Goal: Information Seeking & Learning: Learn about a topic

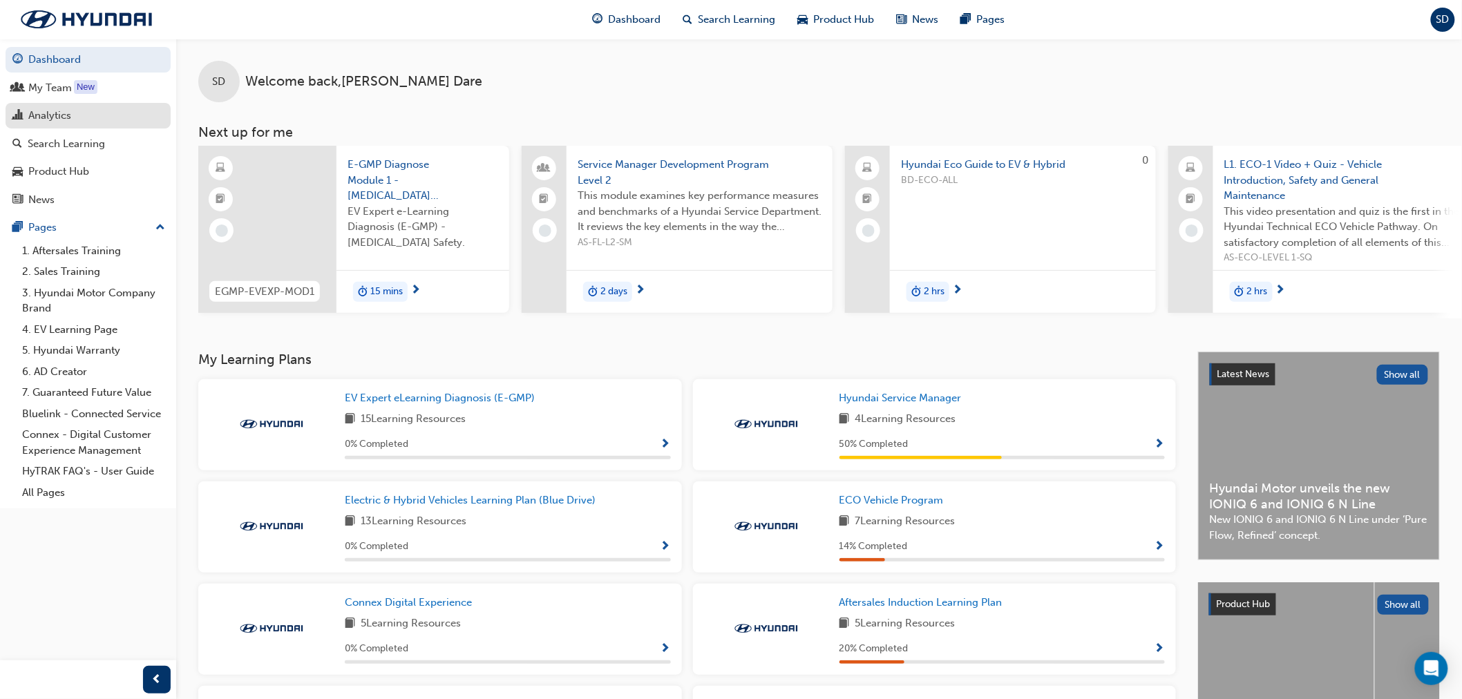
click at [93, 119] on div "Analytics" at bounding box center [87, 115] width 151 height 17
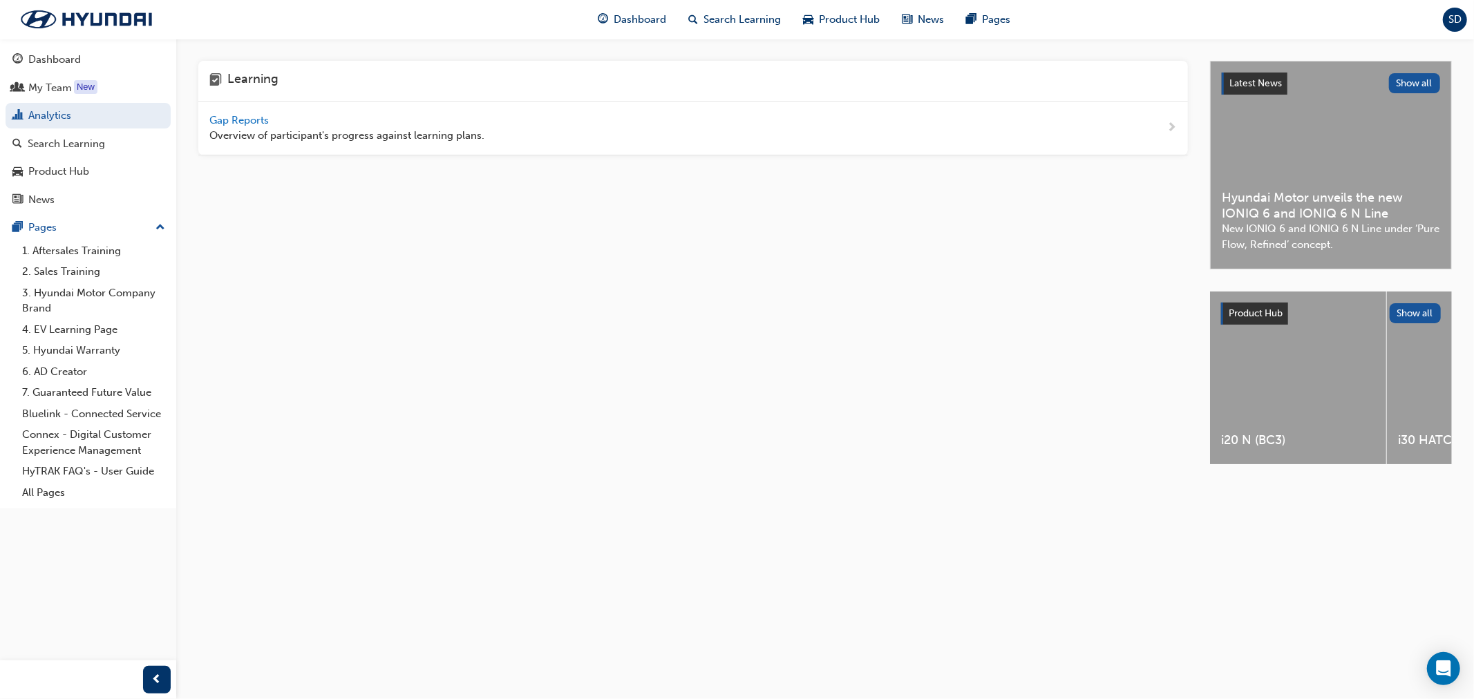
click at [265, 126] on span "Gap Reports" at bounding box center [240, 120] width 62 height 12
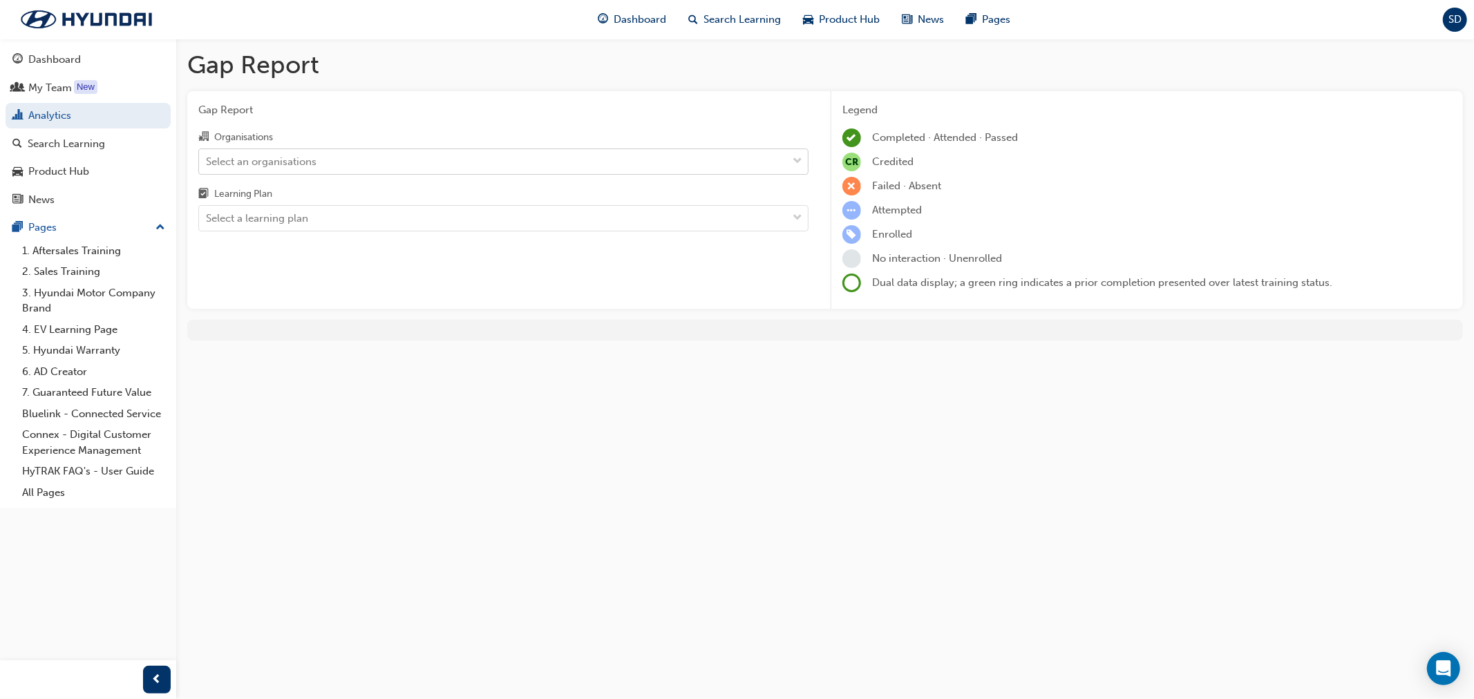
click at [534, 175] on div "Select an organisations" at bounding box center [503, 162] width 610 height 26
click at [207, 167] on input "Organisations Select an organisations" at bounding box center [206, 161] width 1 height 12
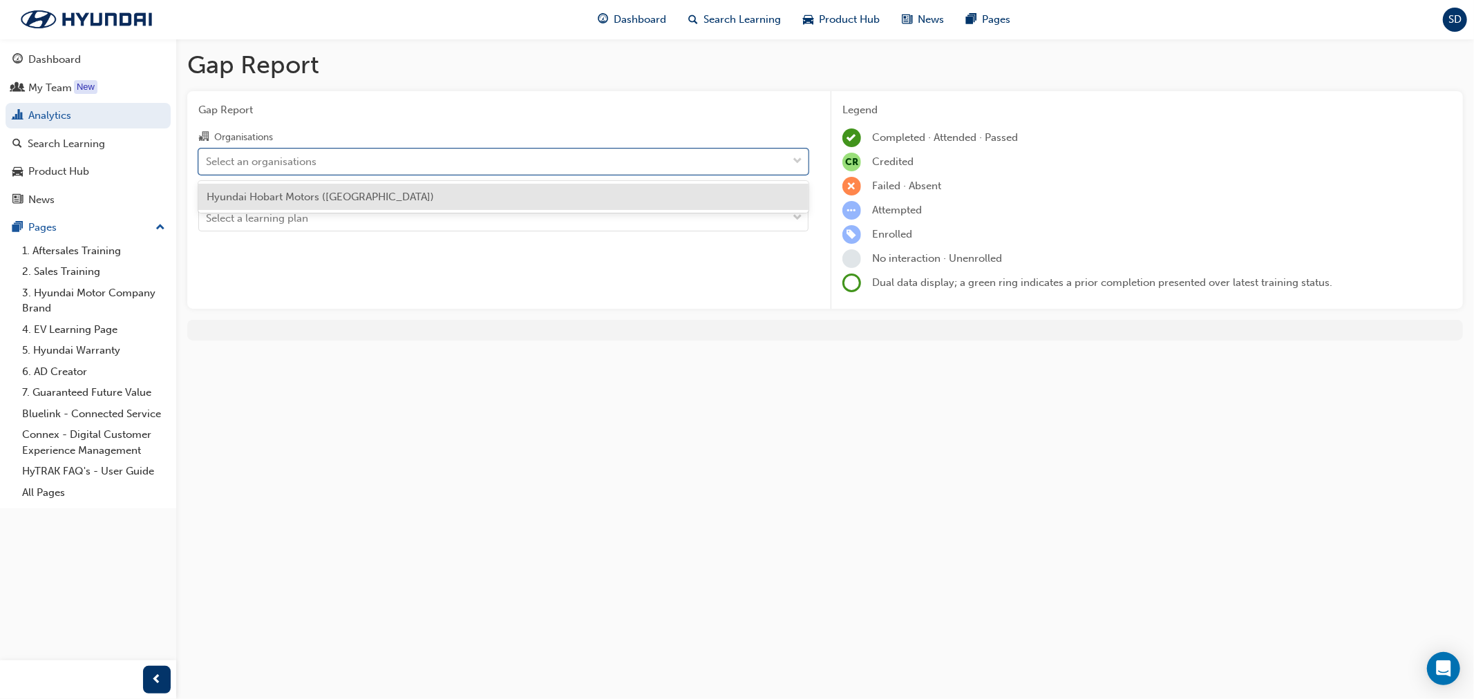
click at [527, 181] on div "Hyundai Hobart Motors ([GEOGRAPHIC_DATA])" at bounding box center [503, 197] width 610 height 32
click at [522, 189] on div "Hyundai Hobart Motors ([GEOGRAPHIC_DATA])" at bounding box center [503, 197] width 610 height 27
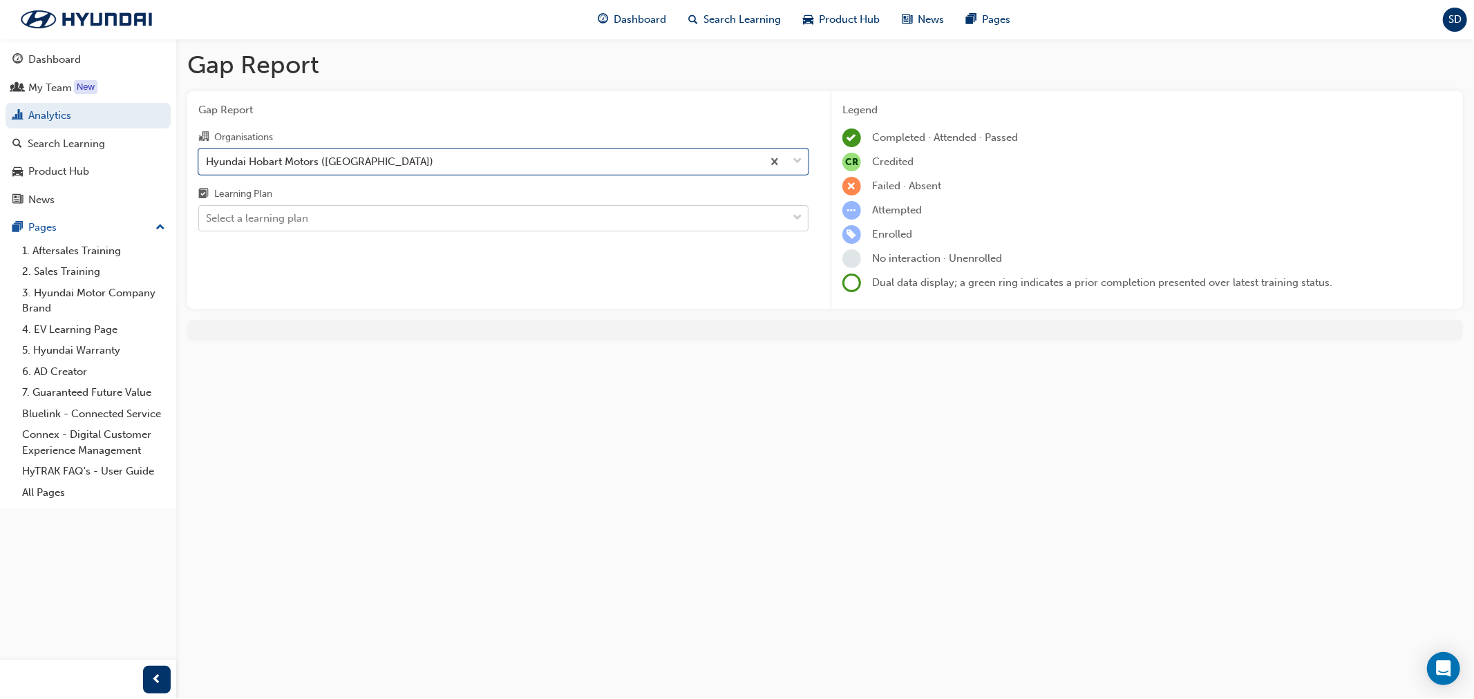
click at [502, 216] on div "Select a learning plan" at bounding box center [493, 219] width 588 height 24
click at [207, 216] on input "Learning Plan Select a learning plan" at bounding box center [206, 218] width 1 height 12
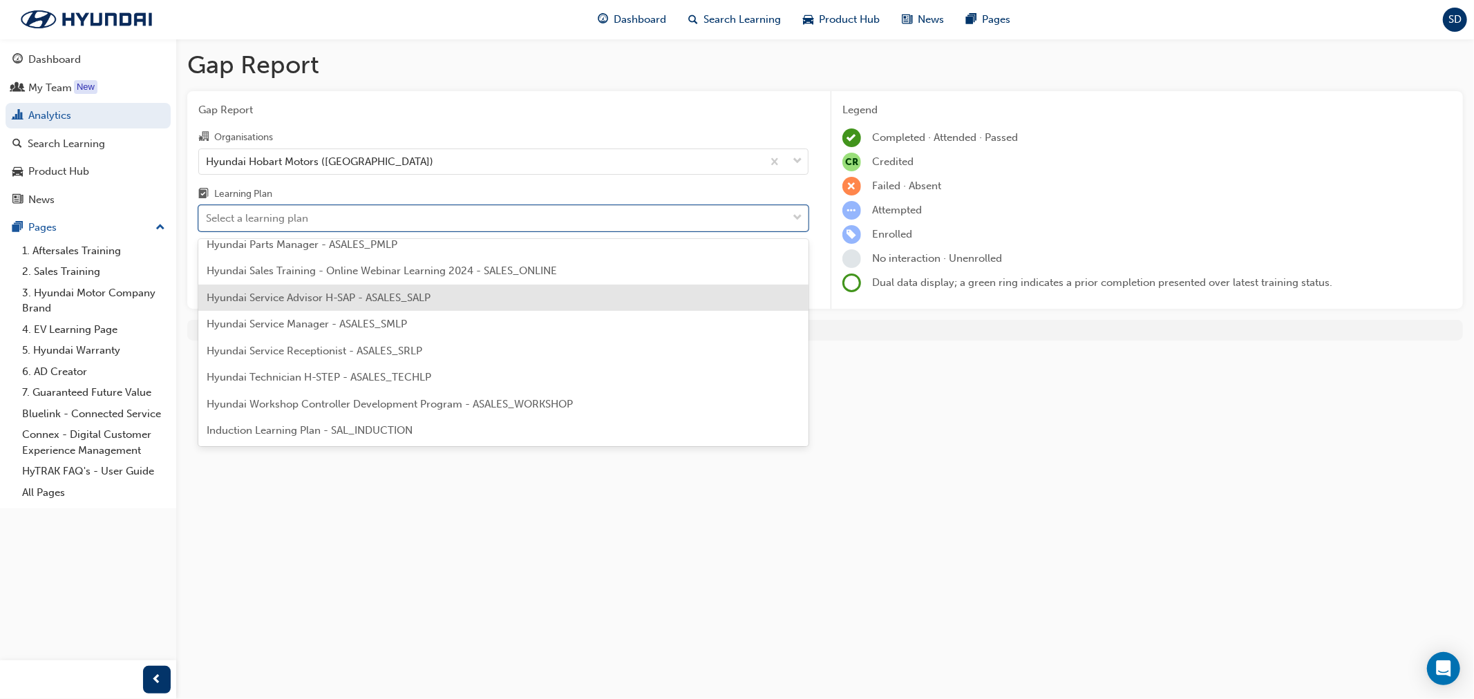
scroll to position [384, 0]
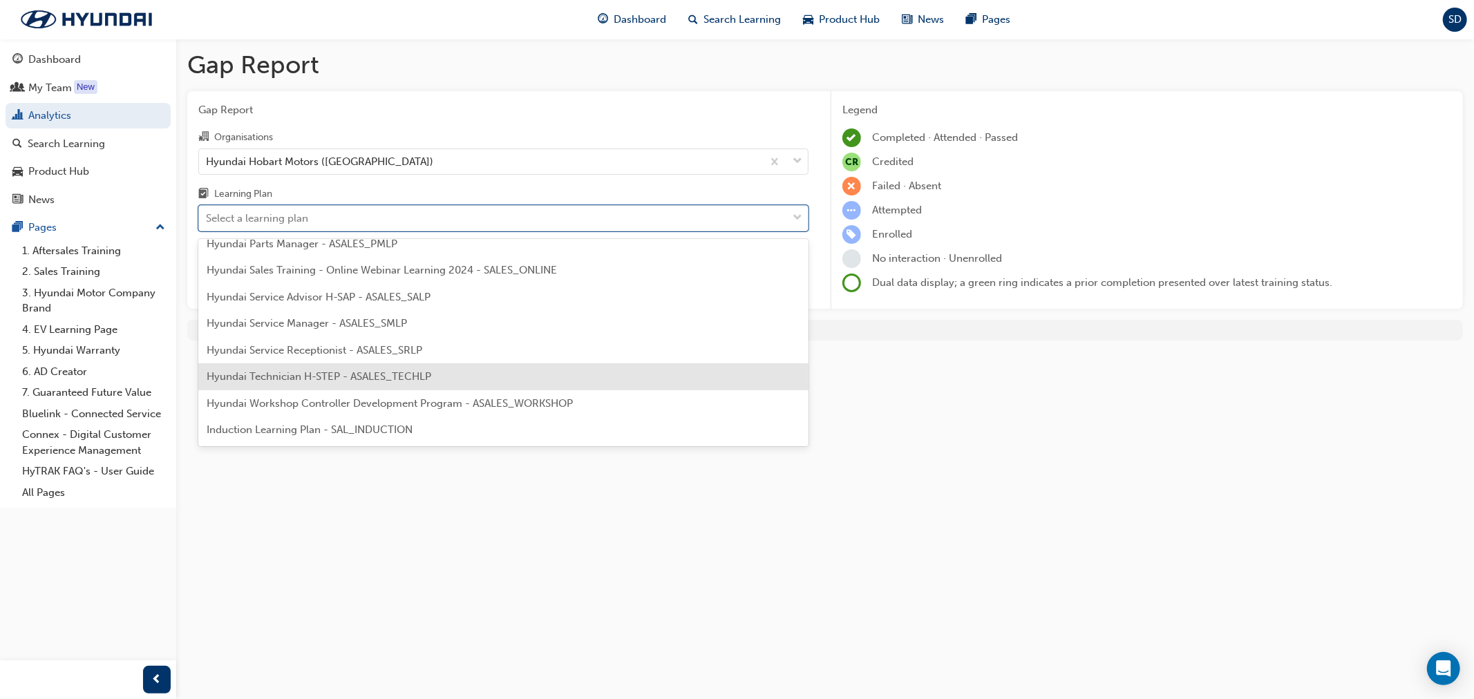
click at [484, 367] on div "Hyundai Technician H-STEP - ASALES_TECHLP" at bounding box center [503, 377] width 610 height 27
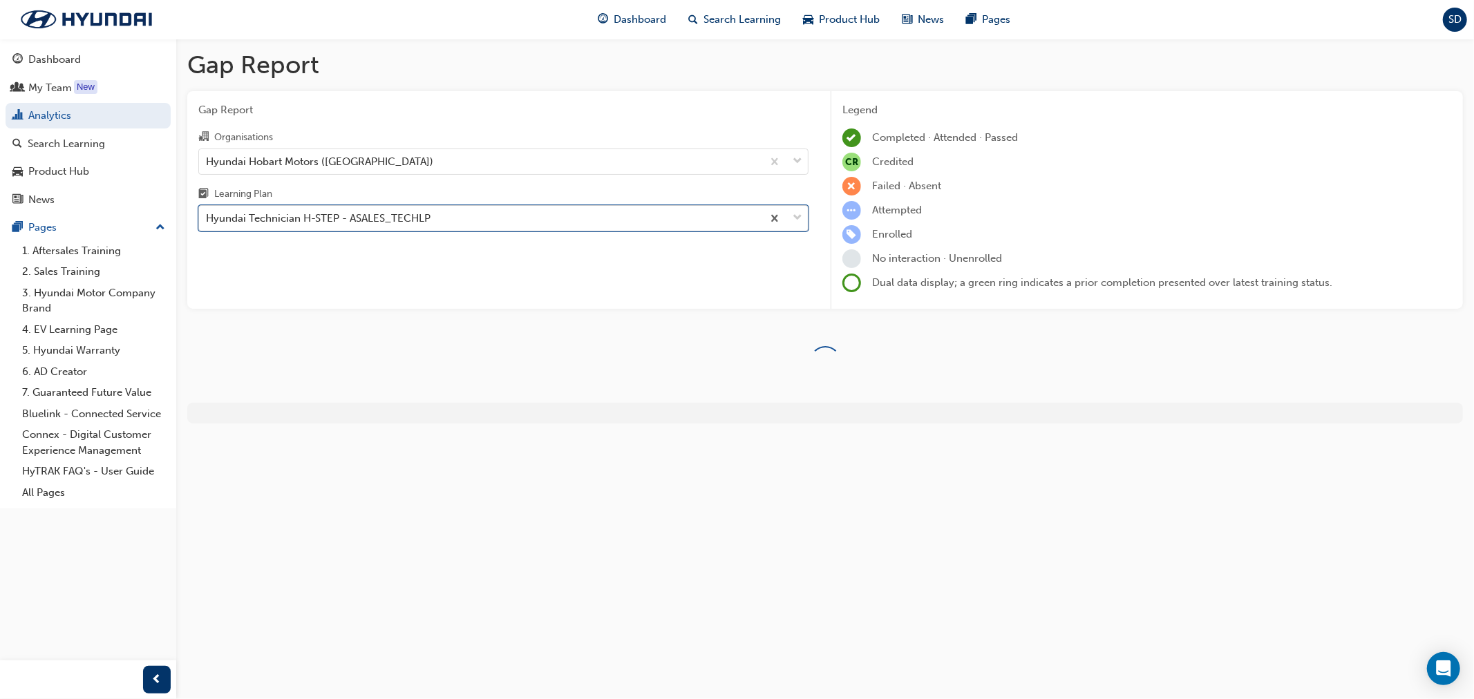
click at [442, 223] on div "Hyundai Technician H-STEP - ASALES_TECHLP" at bounding box center [480, 219] width 563 height 24
click at [207, 223] on input "Learning Plan option Hyundai Technician H-STEP - ASALES_TECHLP, selected. 0 res…" at bounding box center [206, 218] width 1 height 12
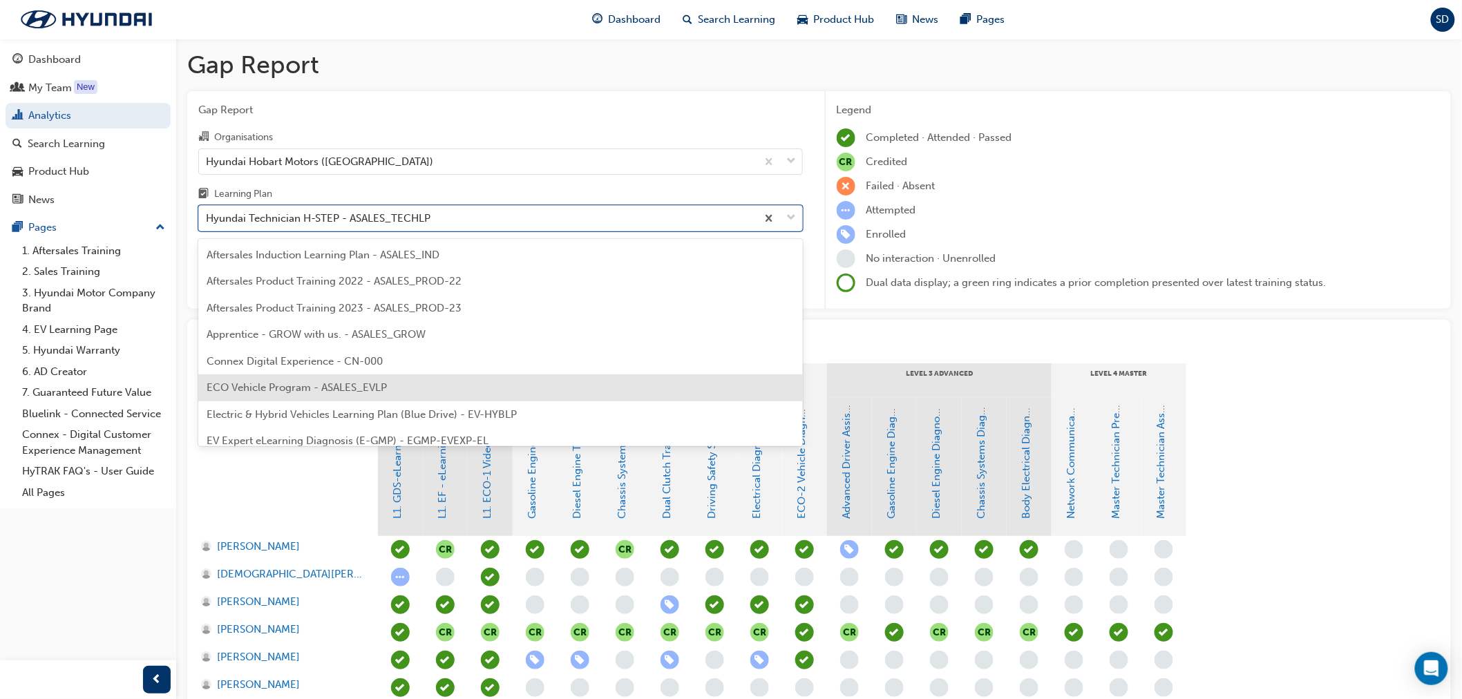
click at [413, 388] on div "ECO Vehicle Program - ASALES_EVLP" at bounding box center [500, 388] width 605 height 27
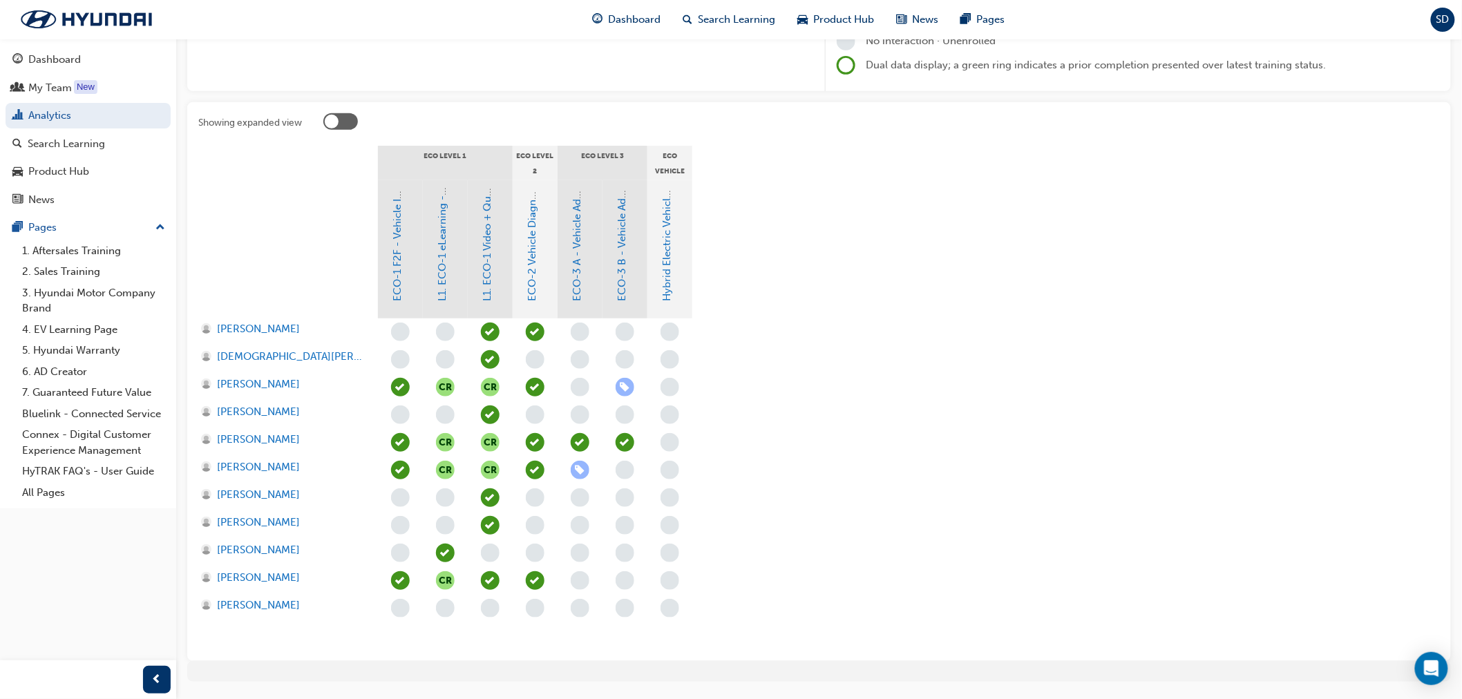
scroll to position [230, 0]
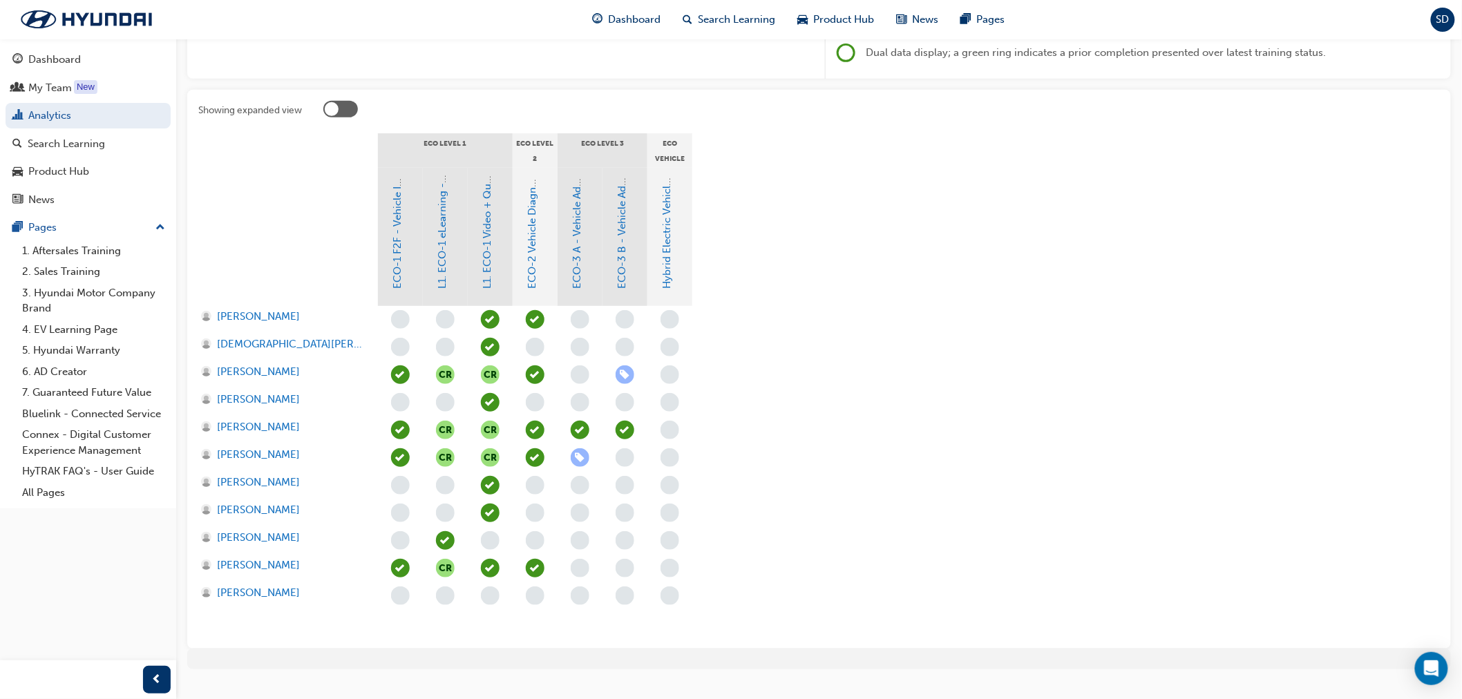
click at [523, 268] on div "ECO-2 Vehicle Diagnosis and Repair" at bounding box center [535, 237] width 45 height 138
click at [536, 263] on link "ECO-2 Vehicle Diagnosis and Repair" at bounding box center [533, 202] width 12 height 175
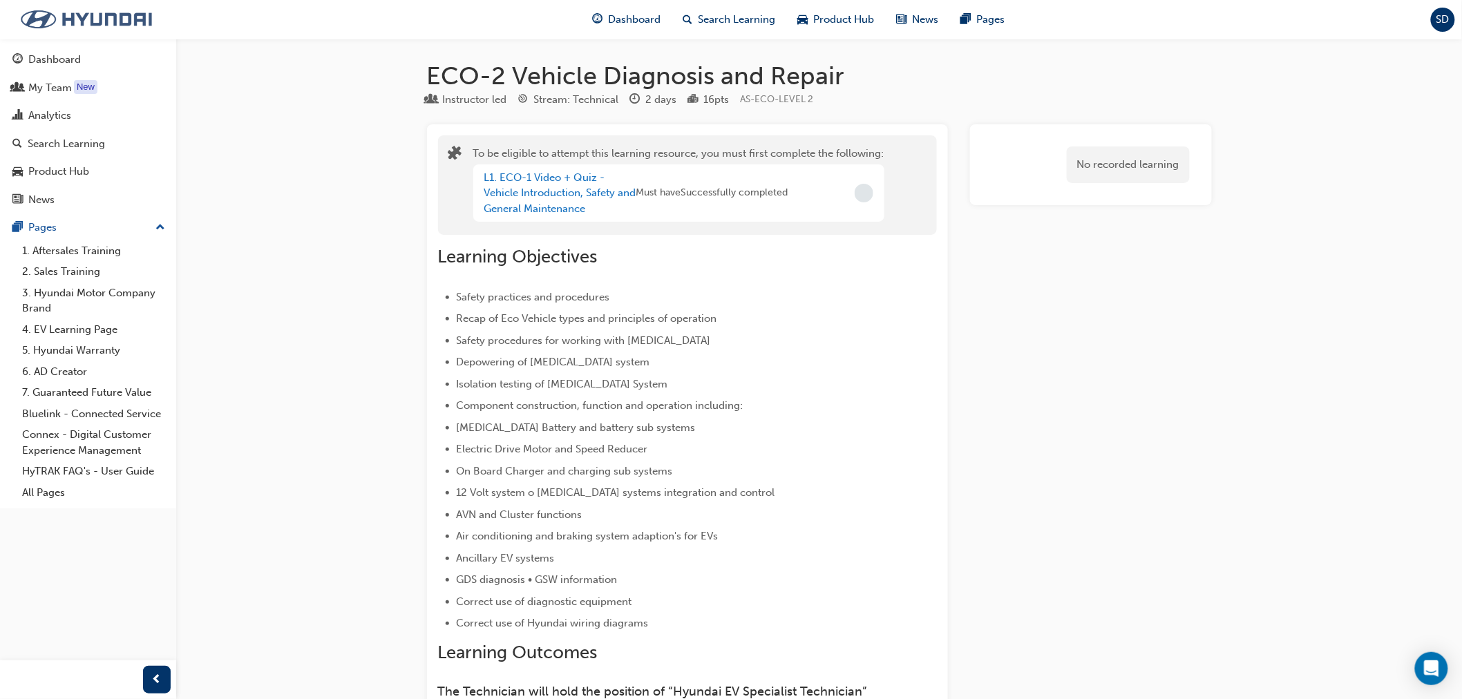
scroll to position [230, 0]
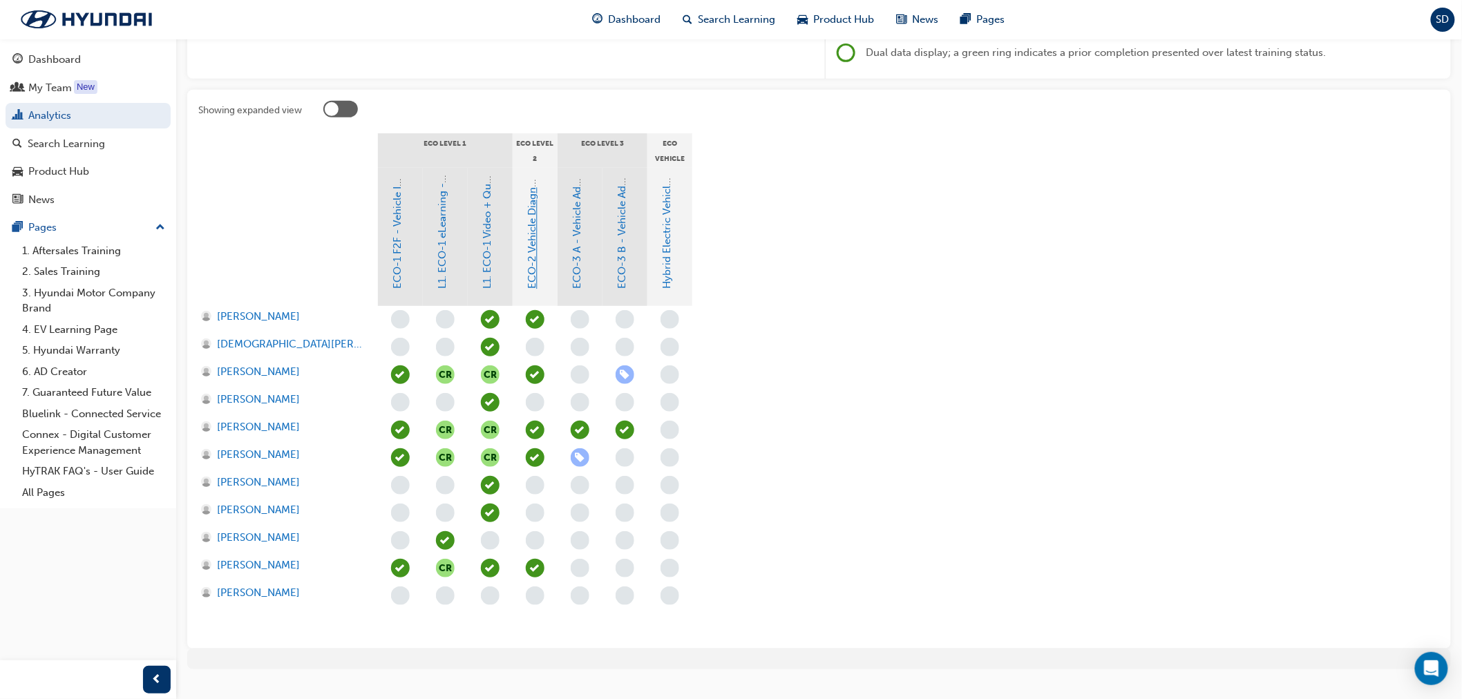
click at [529, 268] on link "ECO-2 Vehicle Diagnosis and Repair" at bounding box center [533, 202] width 12 height 175
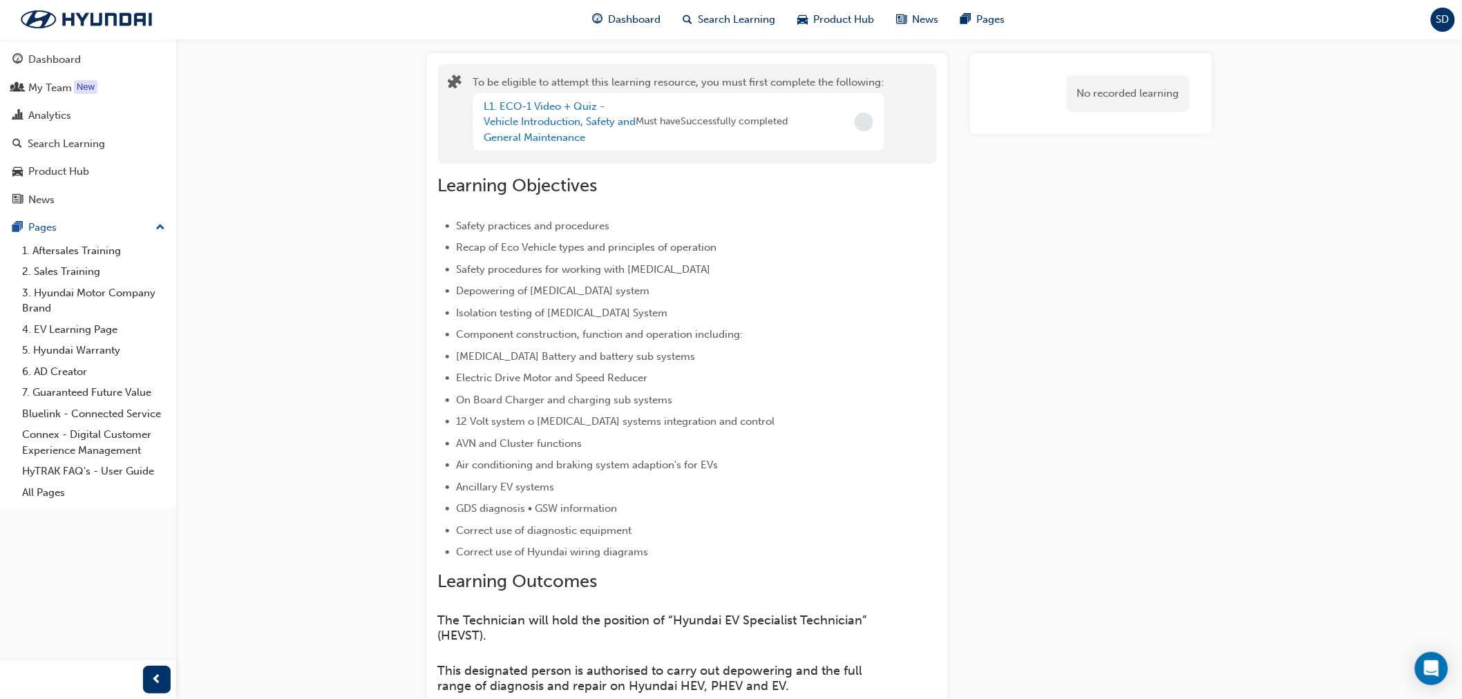
scroll to position [153, 0]
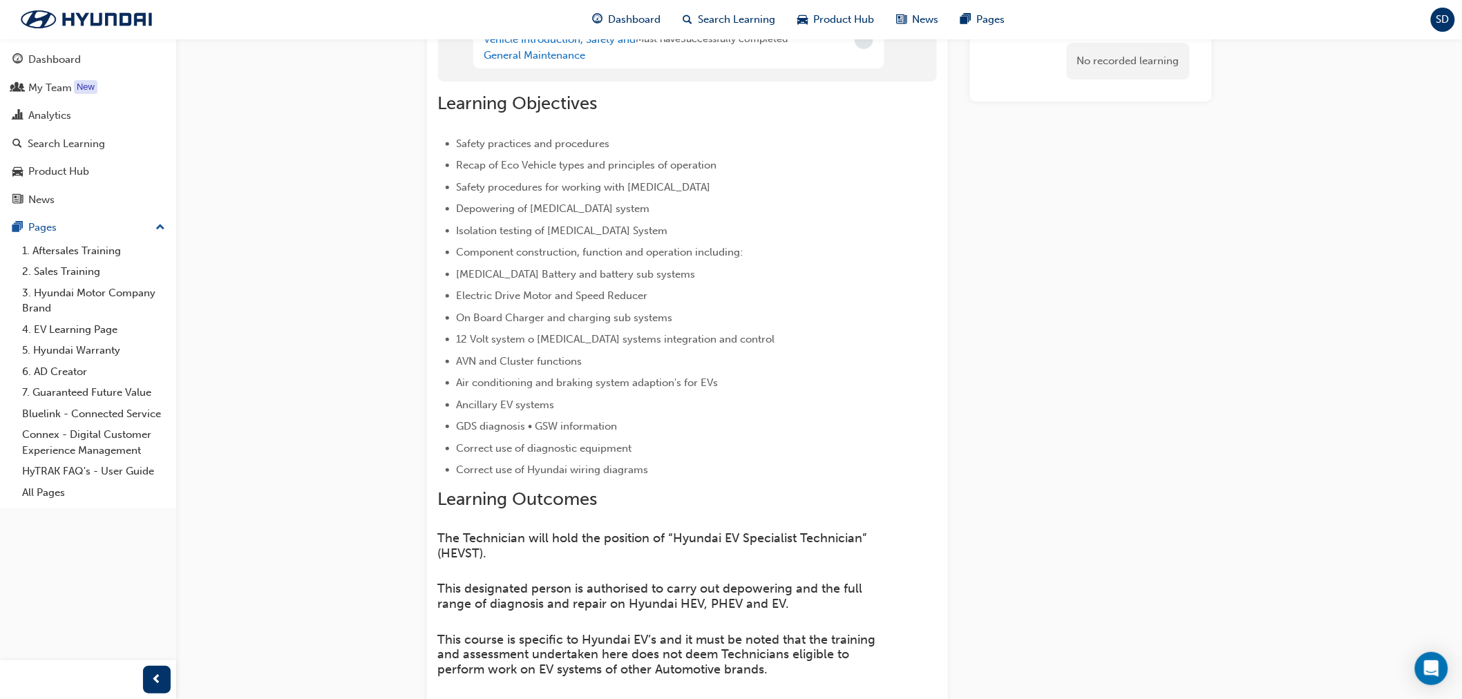
scroll to position [230, 0]
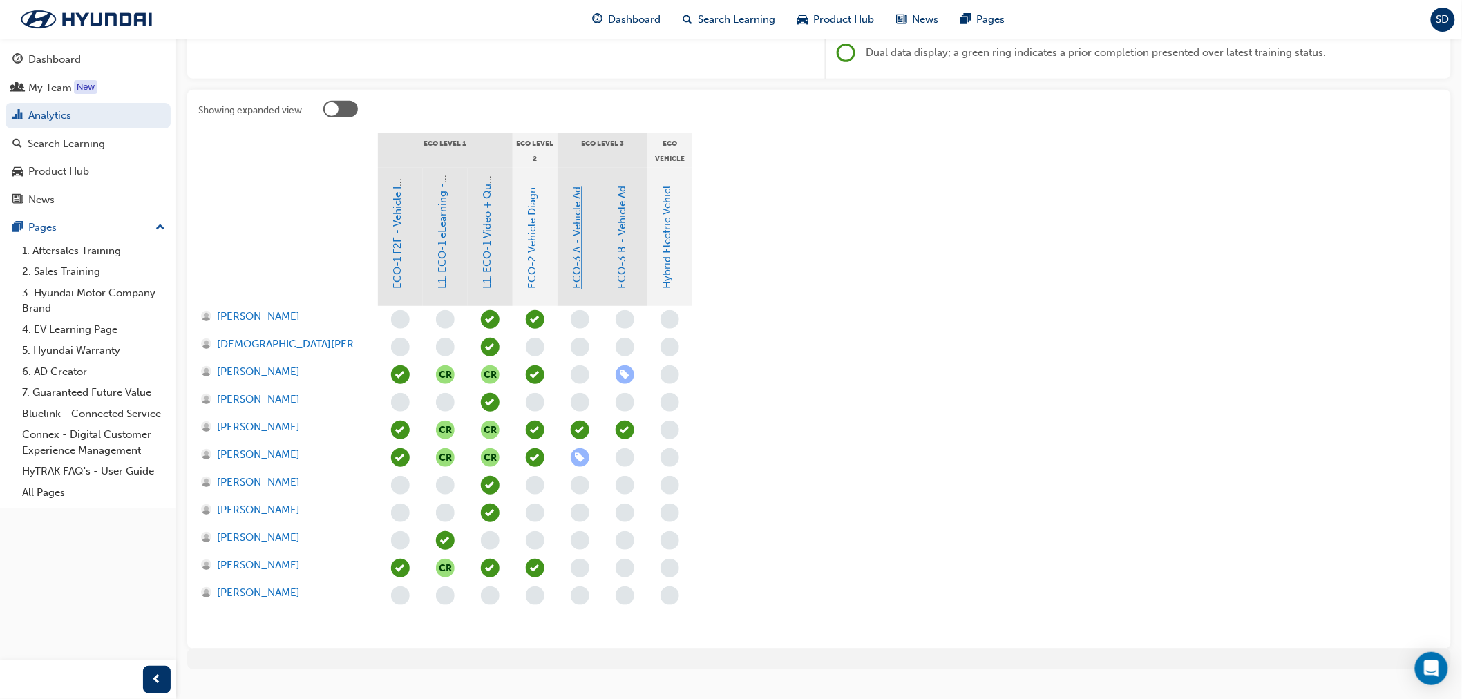
click at [576, 225] on link "ECO-3 A - Vehicle Advanced Diagnosis" at bounding box center [578, 196] width 12 height 187
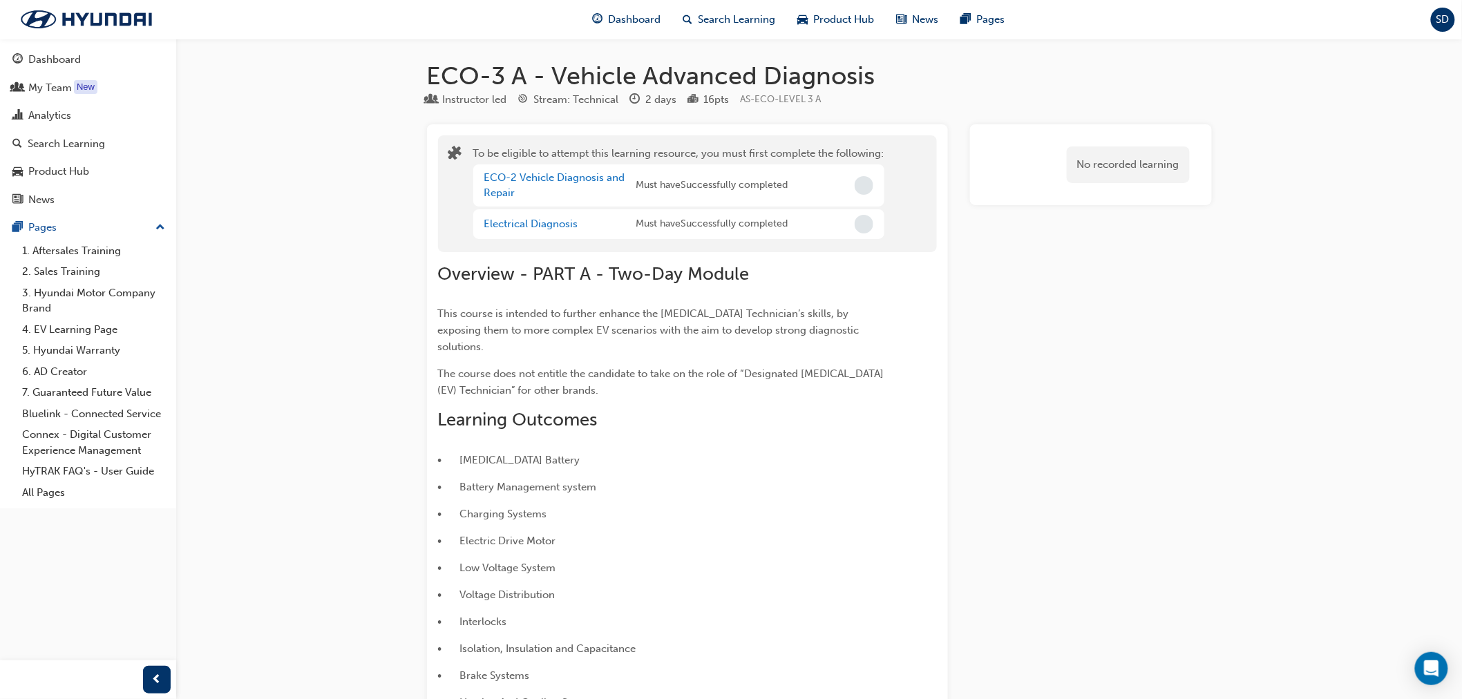
scroll to position [230, 0]
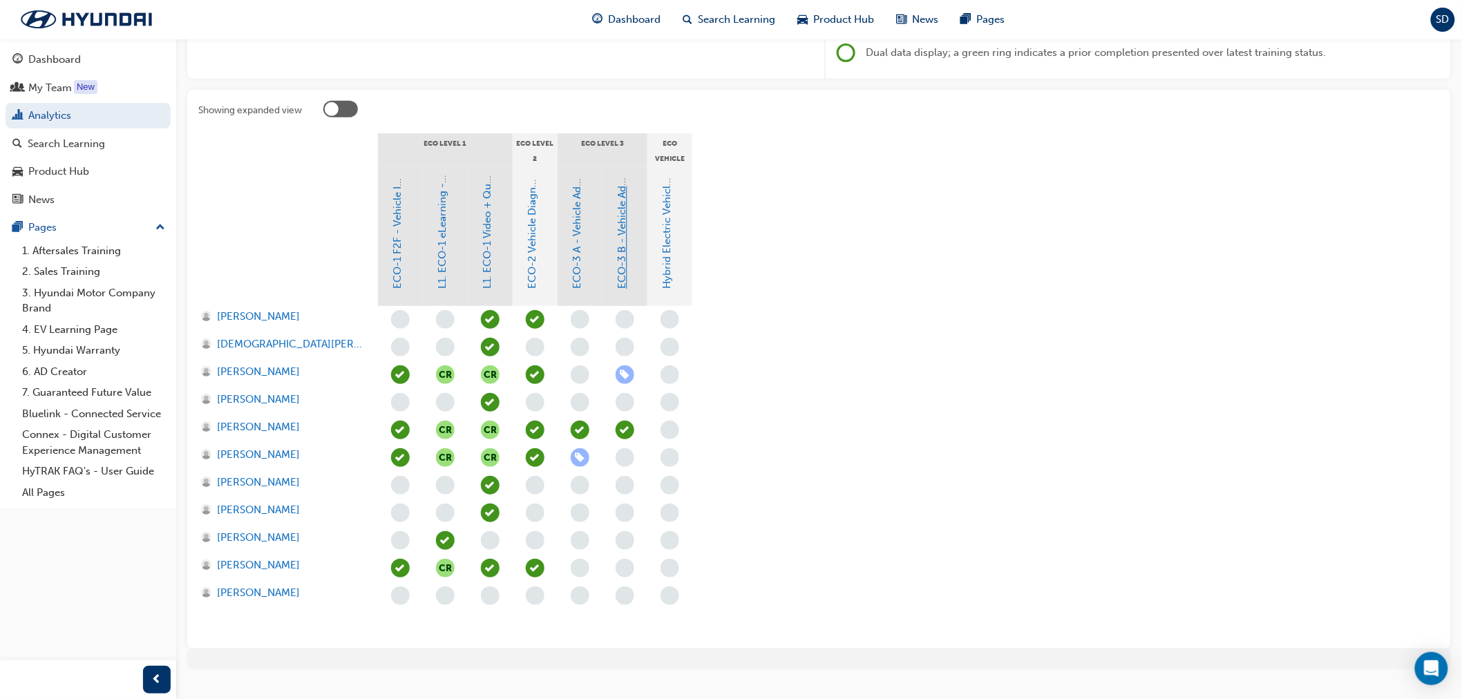
click at [623, 252] on link "ECO-3 B - Vehicle Advanced Diagnosis" at bounding box center [622, 195] width 12 height 187
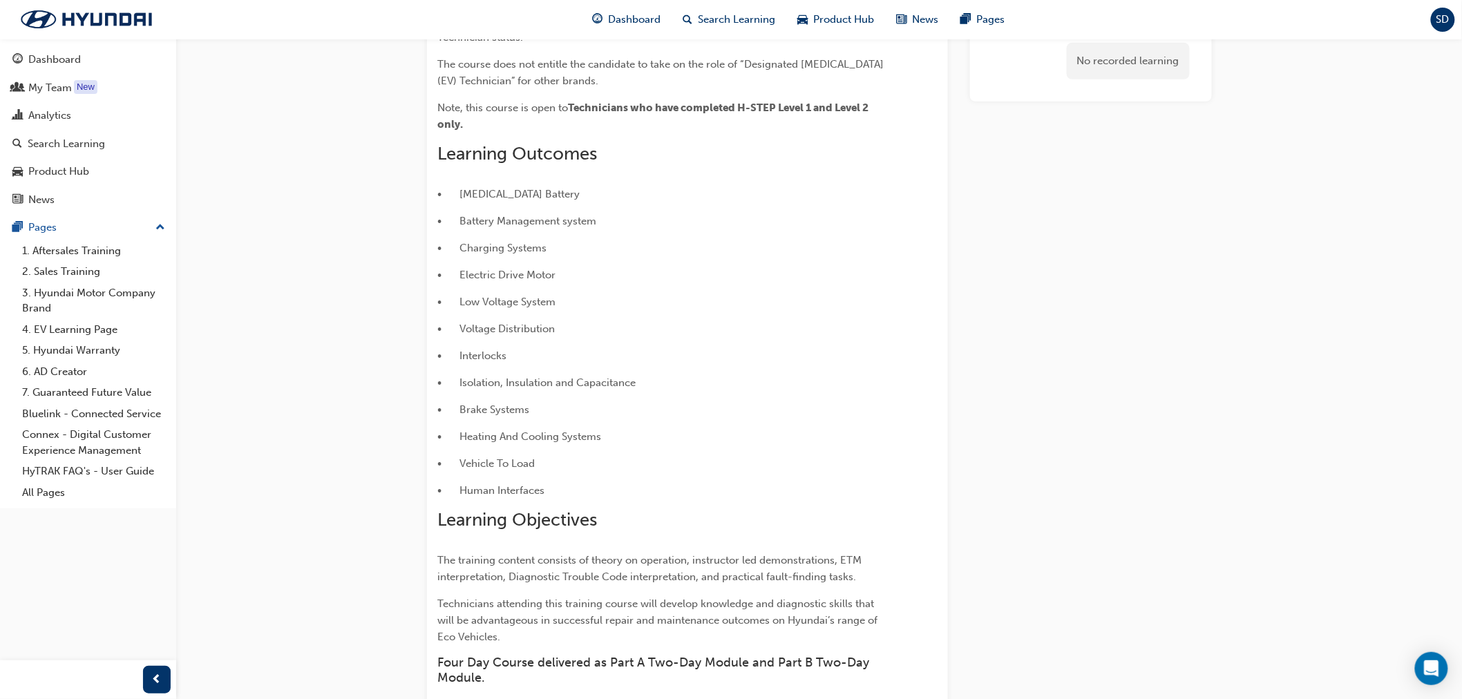
scroll to position [337, 0]
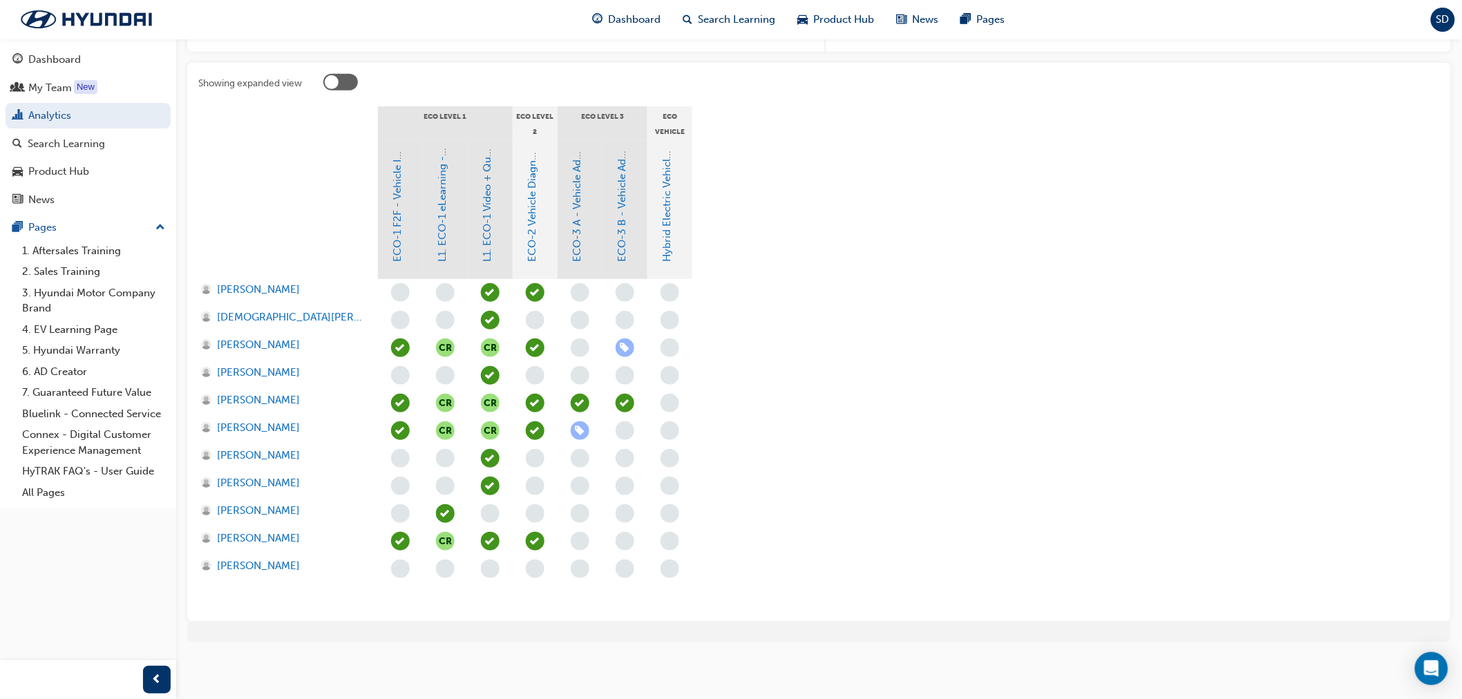
scroll to position [230, 0]
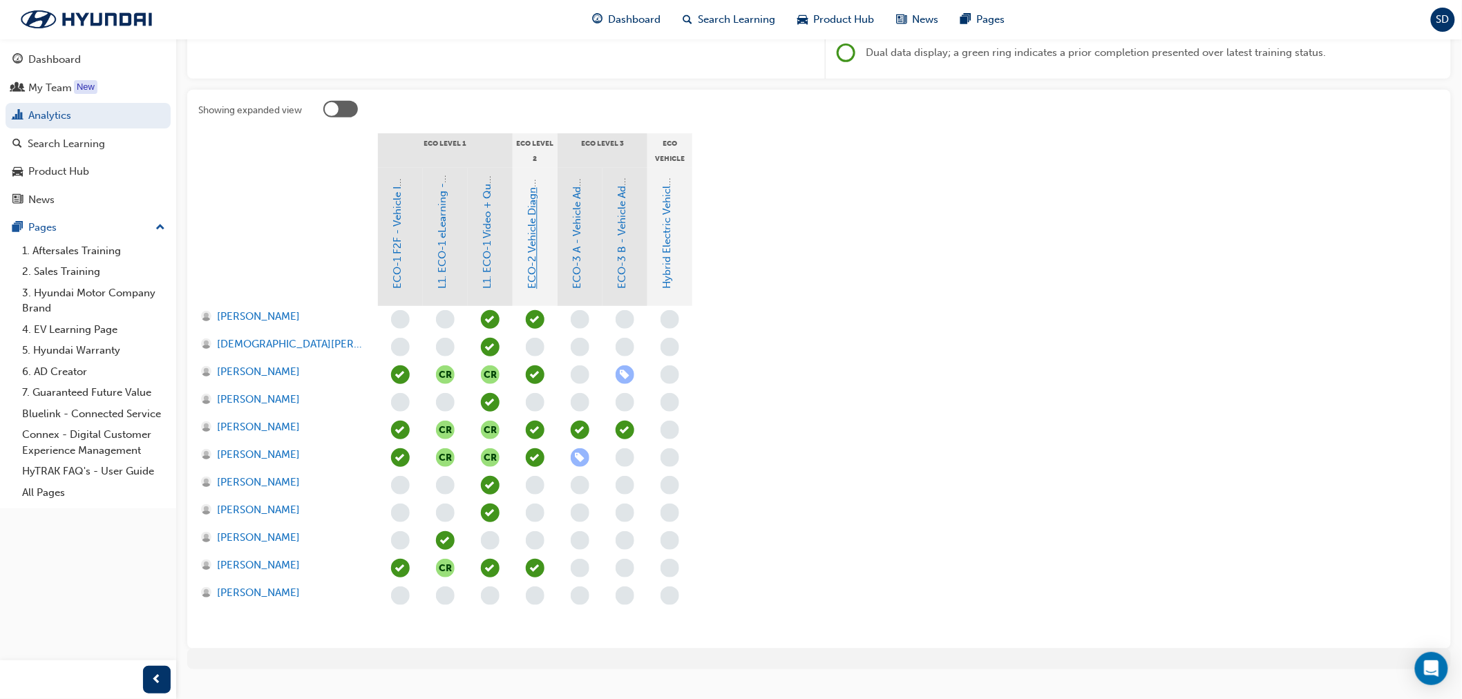
click at [537, 270] on link "ECO-2 Vehicle Diagnosis and Repair" at bounding box center [533, 202] width 12 height 175
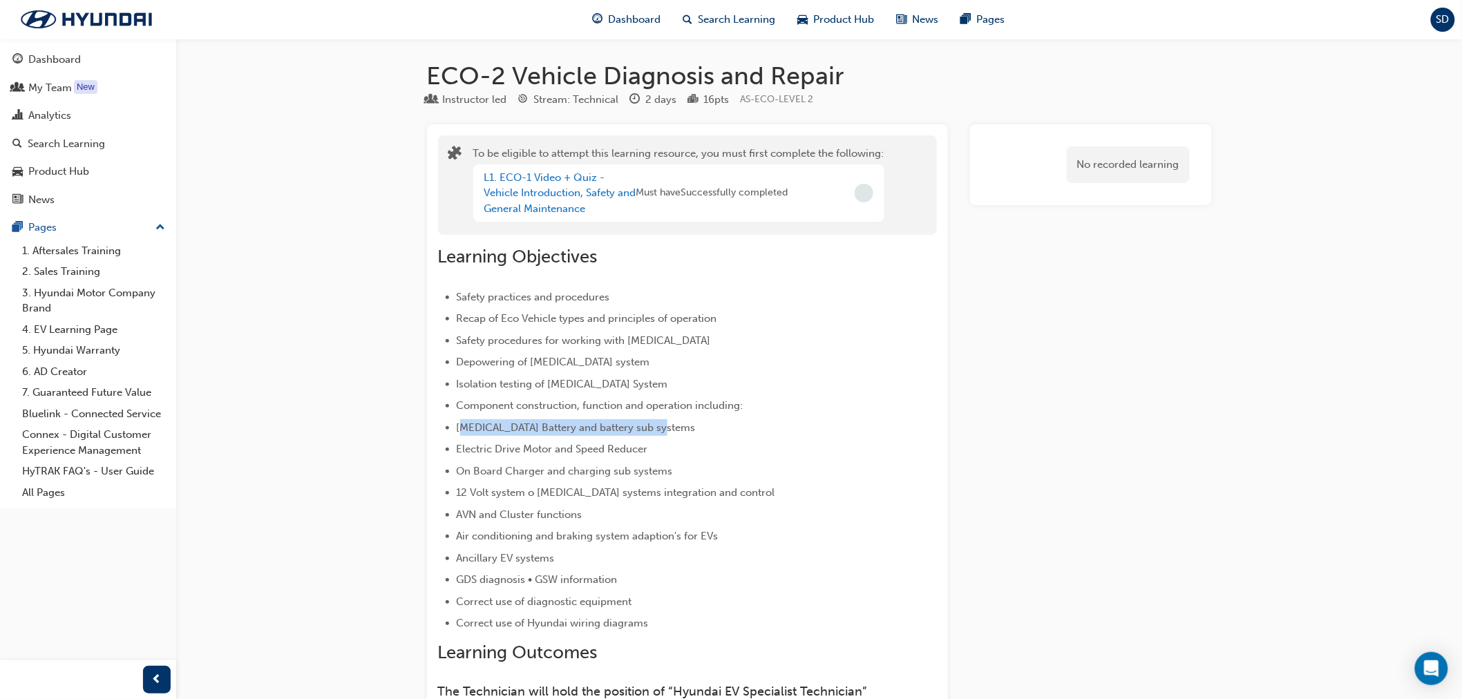
drag, startPoint x: 465, startPoint y: 425, endPoint x: 655, endPoint y: 431, distance: 190.1
click at [655, 431] on span "[MEDICAL_DATA] Battery and battery sub systems" at bounding box center [576, 428] width 239 height 12
drag, startPoint x: 520, startPoint y: 496, endPoint x: 726, endPoint y: 498, distance: 206.0
click at [726, 498] on span "12 Volt system o [MEDICAL_DATA] systems integration and control" at bounding box center [616, 493] width 319 height 12
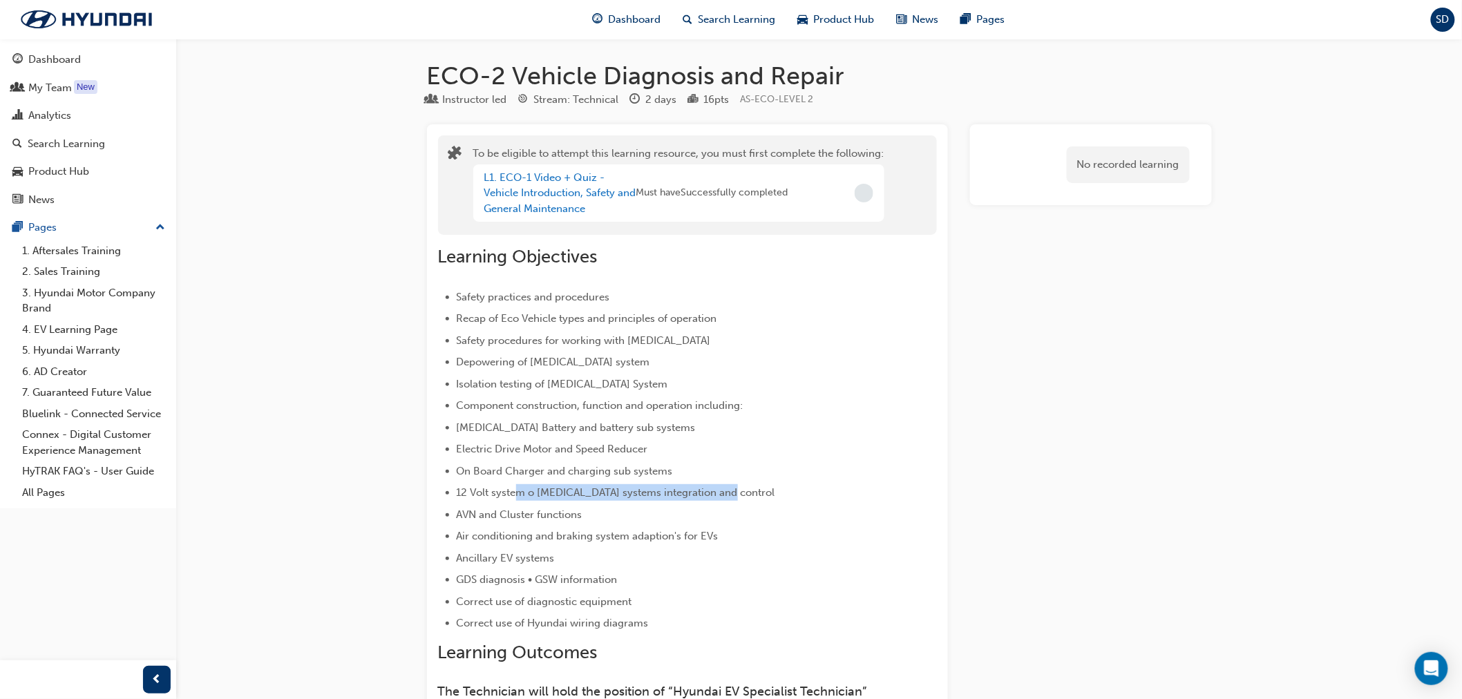
click at [726, 498] on span "12 Volt system o [MEDICAL_DATA] systems integration and control" at bounding box center [616, 493] width 319 height 12
drag, startPoint x: 487, startPoint y: 558, endPoint x: 534, endPoint y: 561, distance: 47.0
click at [534, 561] on span "Ancillary EV systems" at bounding box center [506, 558] width 98 height 12
drag, startPoint x: 524, startPoint y: 602, endPoint x: 592, endPoint y: 602, distance: 68.4
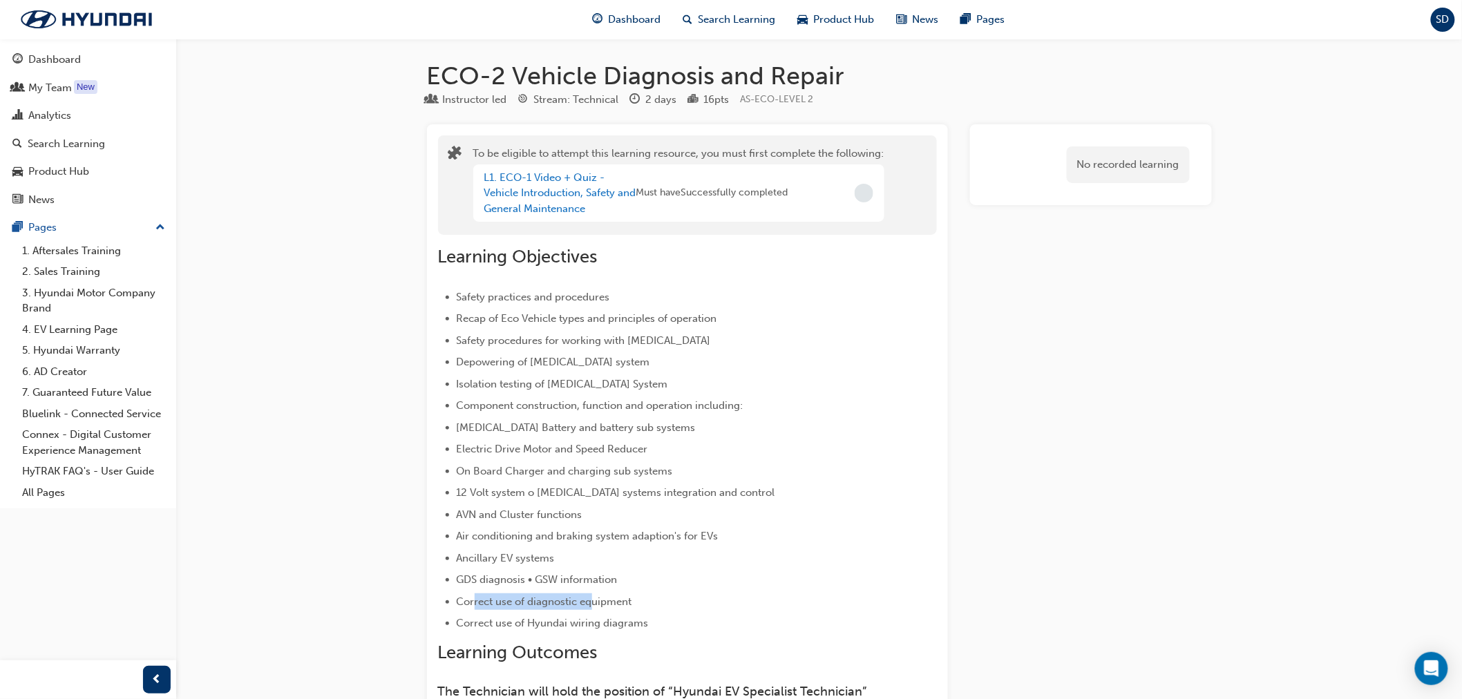
click at [592, 602] on span "Correct use of diagnostic equipment" at bounding box center [545, 602] width 176 height 12
click at [593, 602] on span "Correct use of diagnostic equipment" at bounding box center [545, 602] width 176 height 12
drag, startPoint x: 538, startPoint y: 343, endPoint x: 654, endPoint y: 365, distance: 118.1
click at [654, 365] on ul "Safety practices and procedures Recap of Eco Vehicle types and principles of op…" at bounding box center [662, 460] width 449 height 343
click at [654, 365] on li "Depowering of [MEDICAL_DATA] system" at bounding box center [672, 362] width 431 height 17
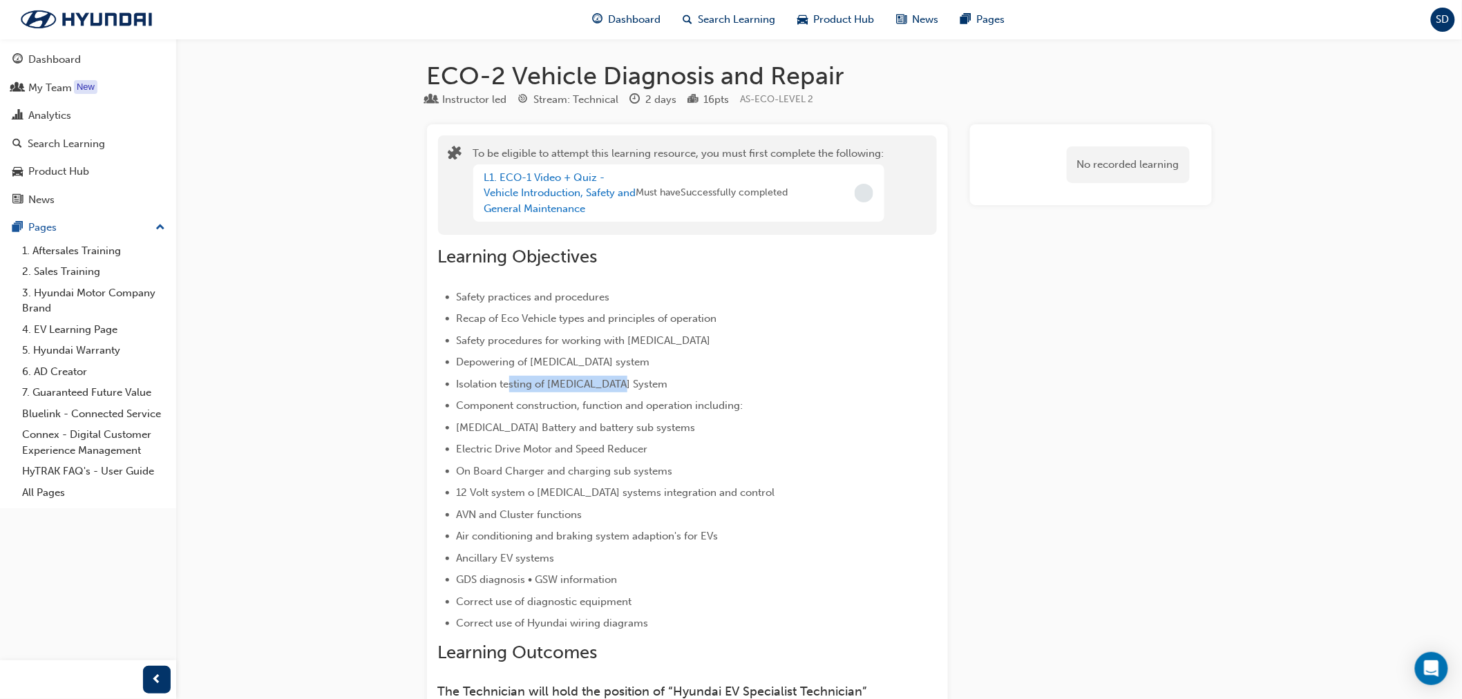
drag, startPoint x: 512, startPoint y: 382, endPoint x: 613, endPoint y: 392, distance: 101.4
click at [613, 392] on li "Isolation testing of [MEDICAL_DATA] System" at bounding box center [672, 384] width 431 height 17
click at [609, 413] on li "Component construction, function and operation including:" at bounding box center [672, 405] width 431 height 17
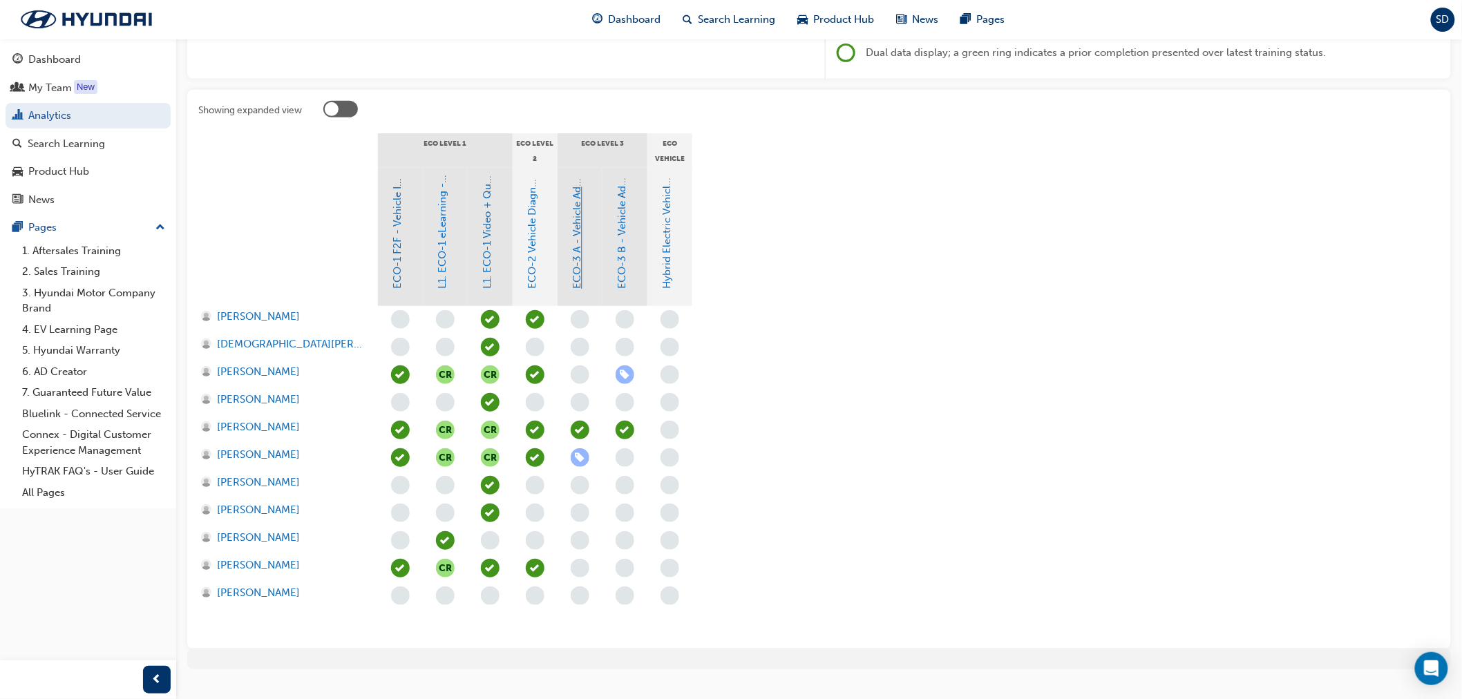
click at [578, 257] on link "ECO-3 A - Vehicle Advanced Diagnosis" at bounding box center [578, 196] width 12 height 187
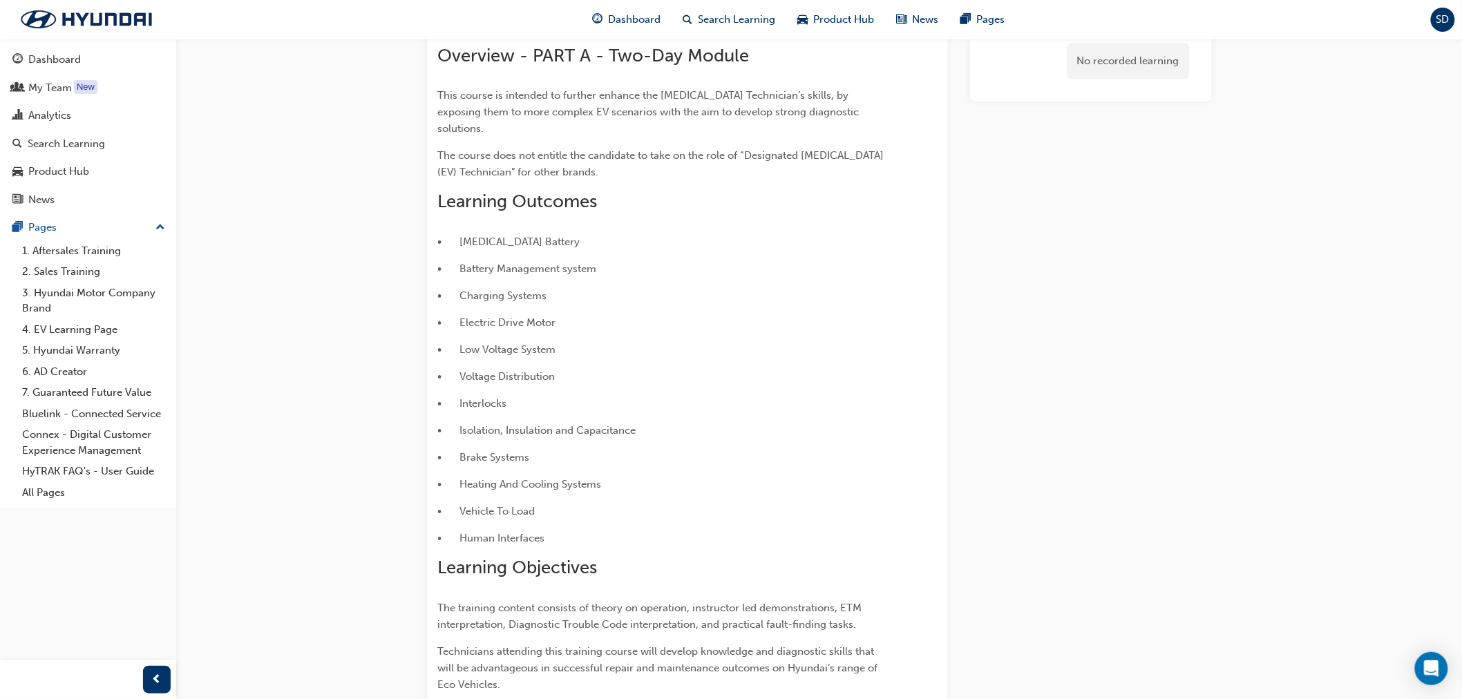
scroll to position [174, 0]
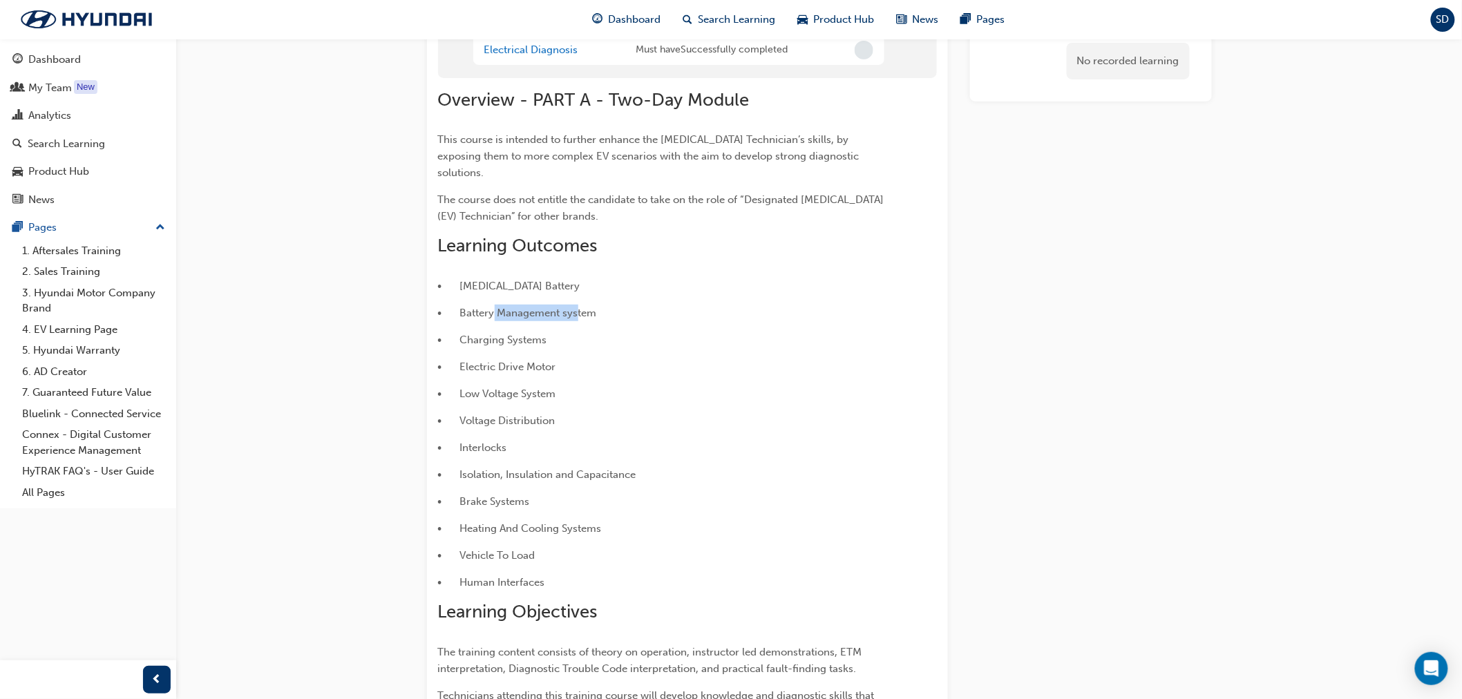
drag, startPoint x: 494, startPoint y: 299, endPoint x: 577, endPoint y: 304, distance: 83.1
click at [577, 305] on p "• Battery Management system" at bounding box center [662, 313] width 449 height 17
drag, startPoint x: 491, startPoint y: 326, endPoint x: 572, endPoint y: 330, distance: 81.7
click at [572, 332] on p "• Charging Systems" at bounding box center [662, 340] width 449 height 17
drag, startPoint x: 527, startPoint y: 352, endPoint x: 576, endPoint y: 360, distance: 49.7
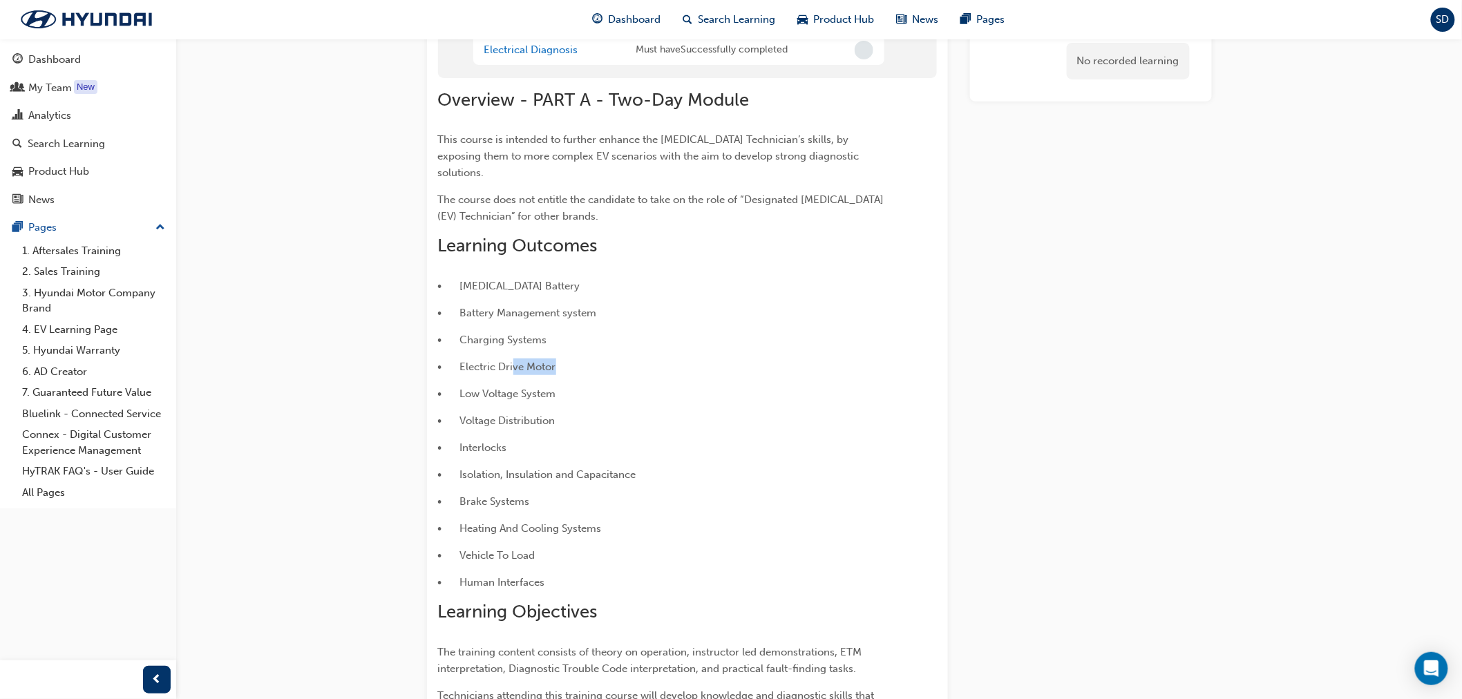
click at [575, 359] on p "• Electric Drive Motor" at bounding box center [662, 367] width 449 height 17
drag, startPoint x: 502, startPoint y: 381, endPoint x: 610, endPoint y: 394, distance: 107.9
click at [569, 386] on p "• Low Voltage System" at bounding box center [662, 394] width 449 height 17
click at [599, 413] on p "• Voltage Distribution" at bounding box center [662, 421] width 449 height 17
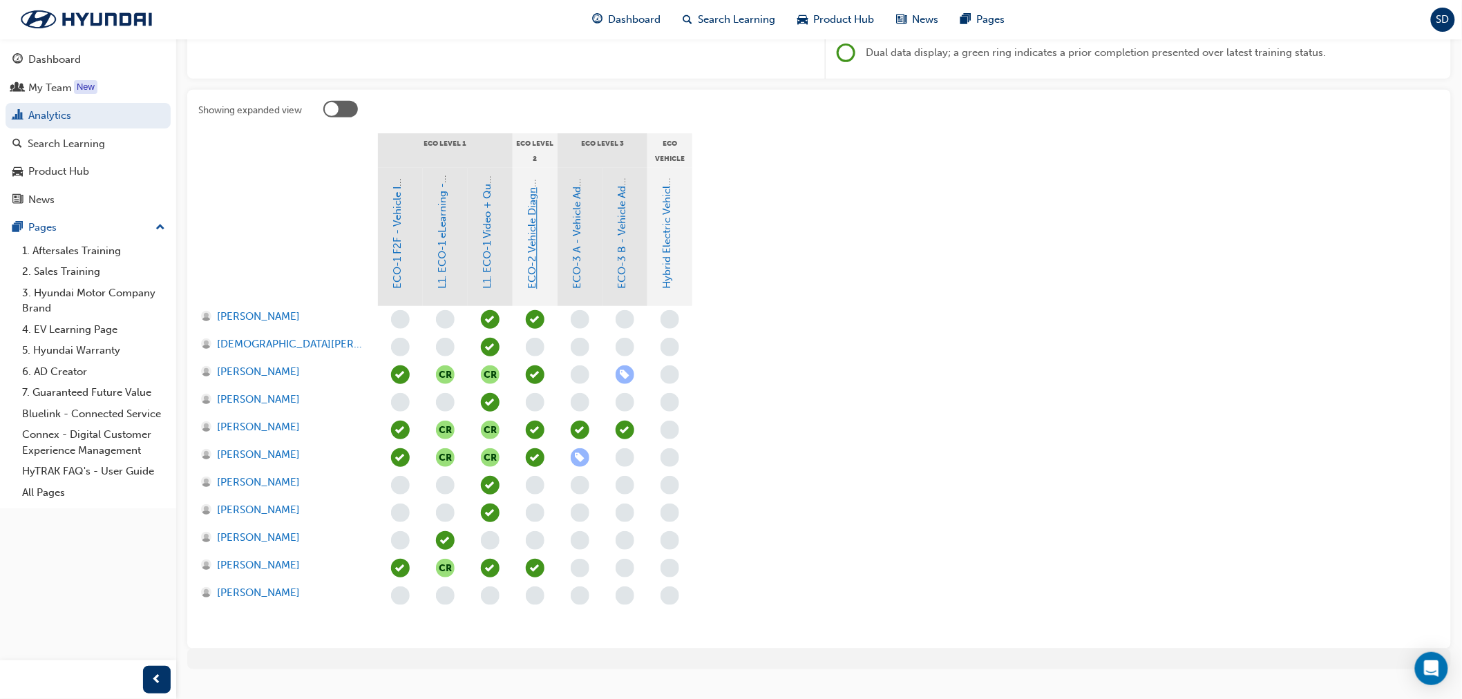
click at [529, 233] on link "ECO-2 Vehicle Diagnosis and Repair" at bounding box center [533, 202] width 12 height 175
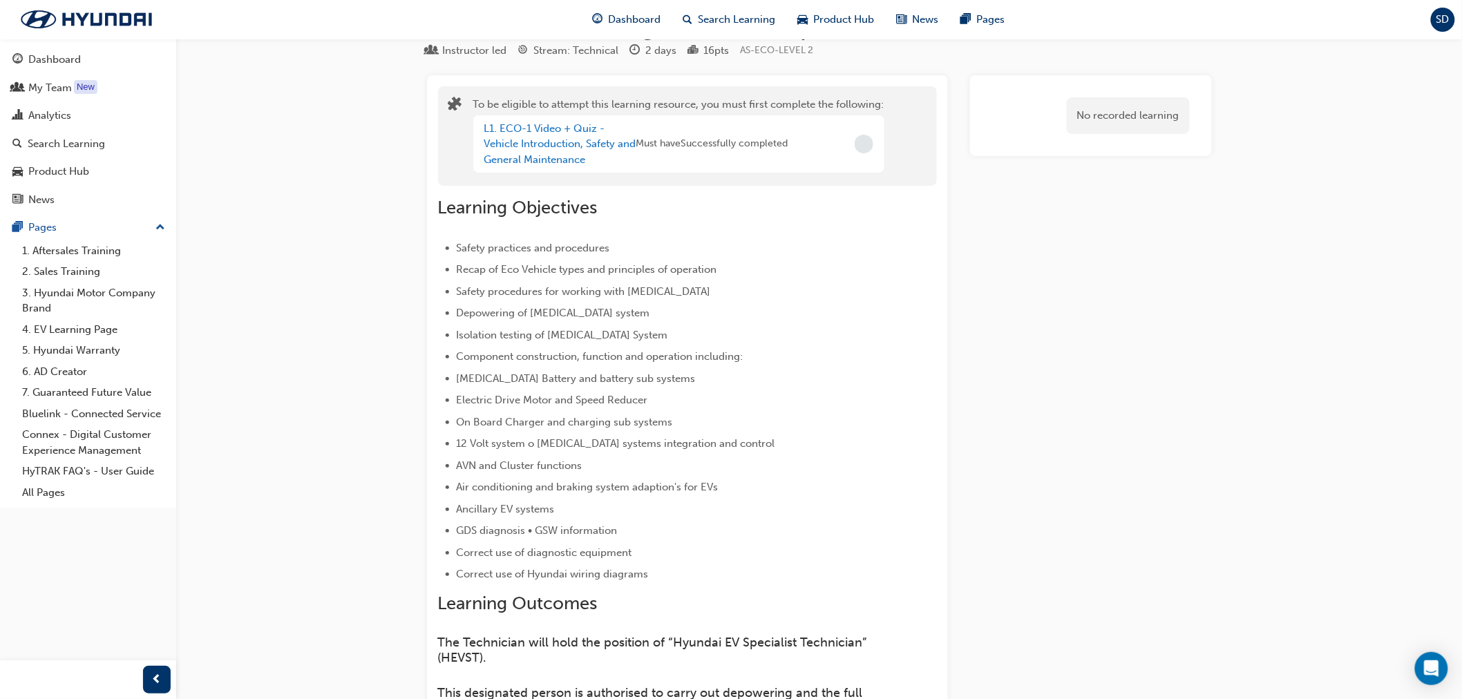
scroll to position [77, 0]
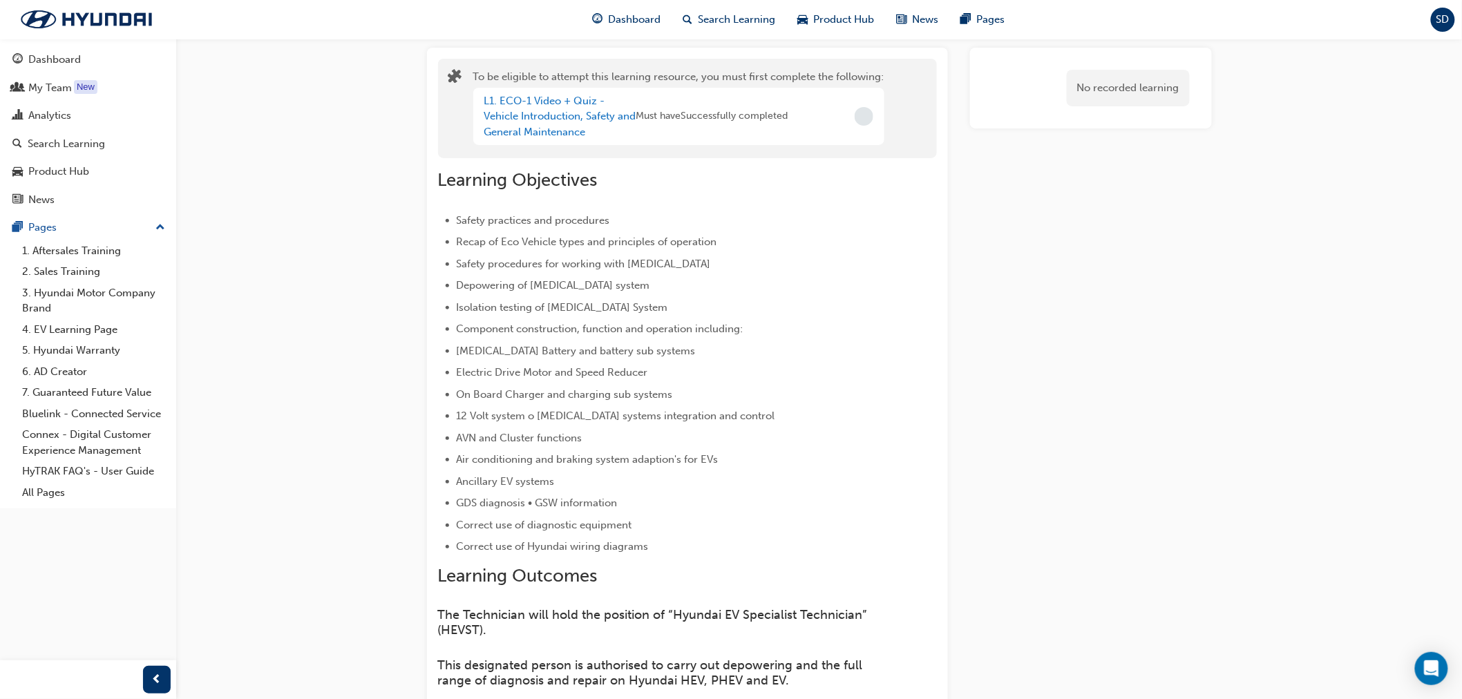
scroll to position [230, 0]
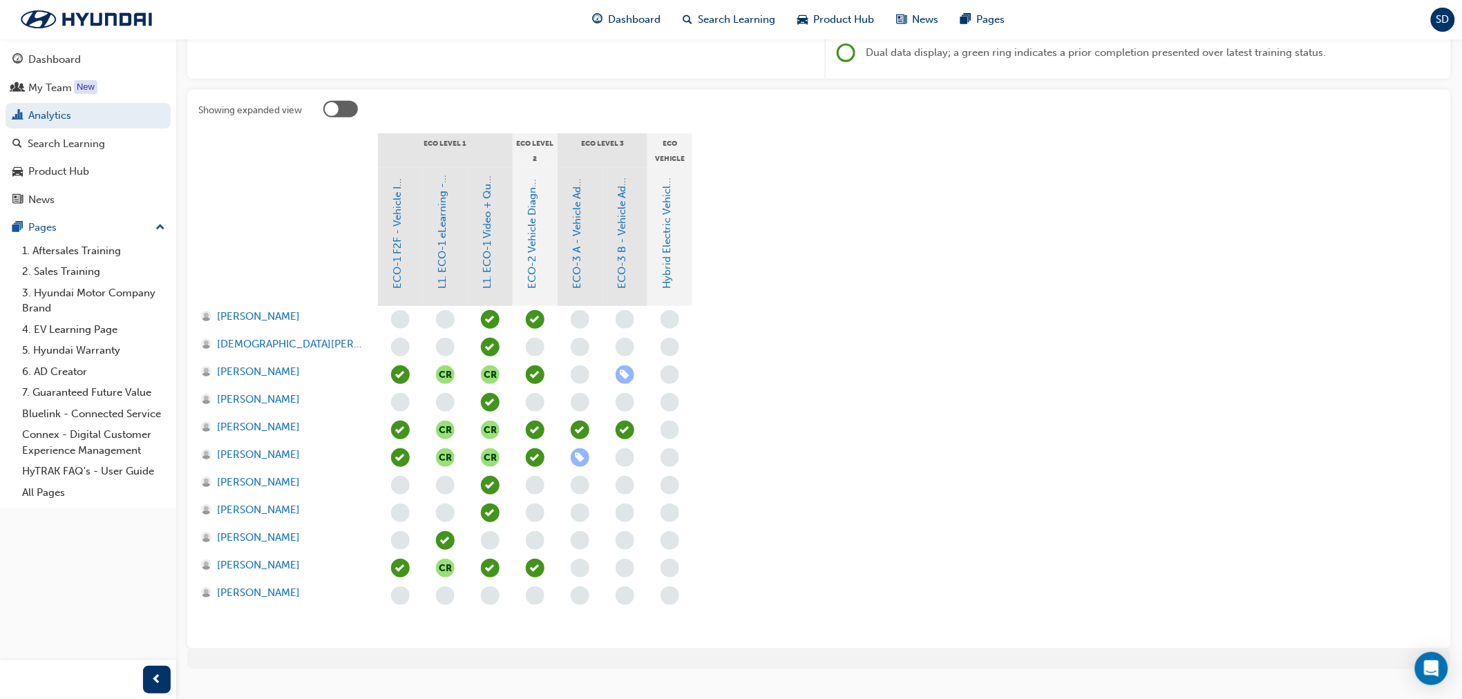
click at [585, 459] on span "learningRecordVerb_ENROLL-icon" at bounding box center [580, 458] width 19 height 19
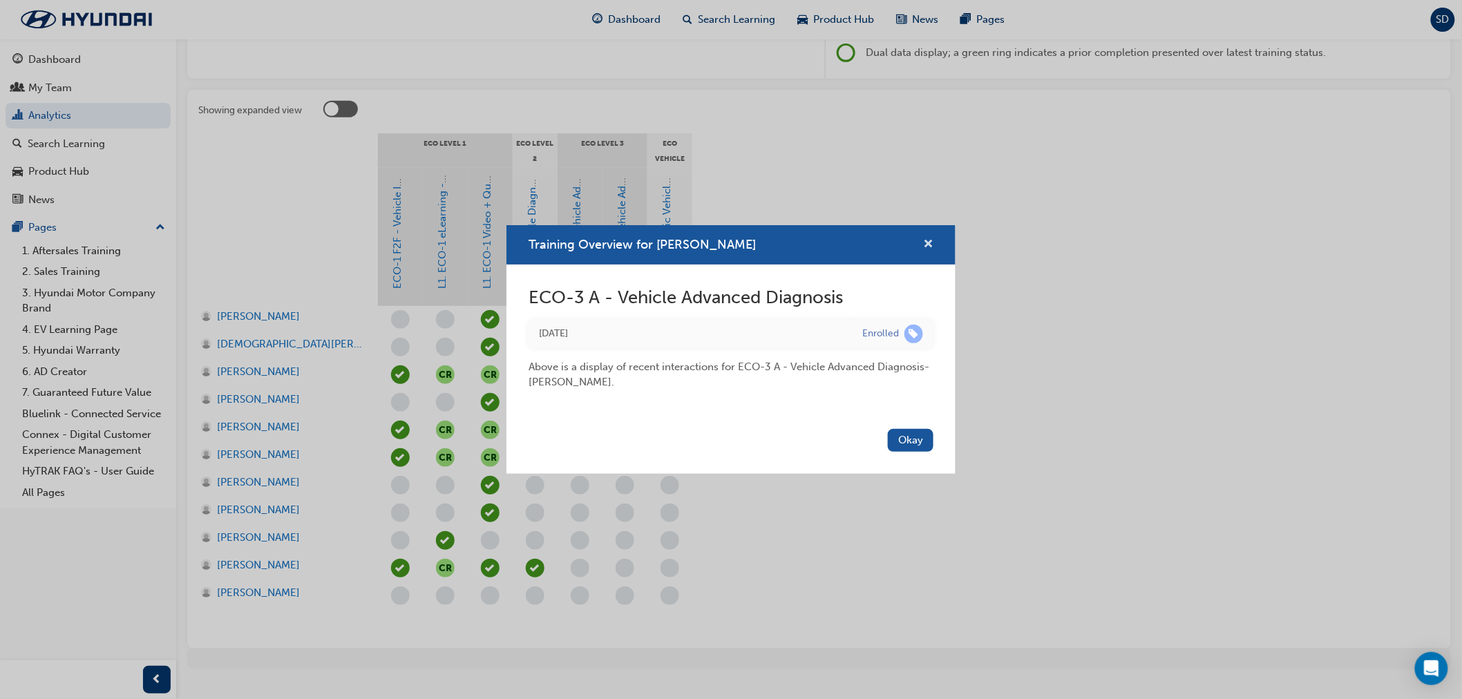
click at [933, 245] on span "cross-icon" at bounding box center [928, 245] width 10 height 12
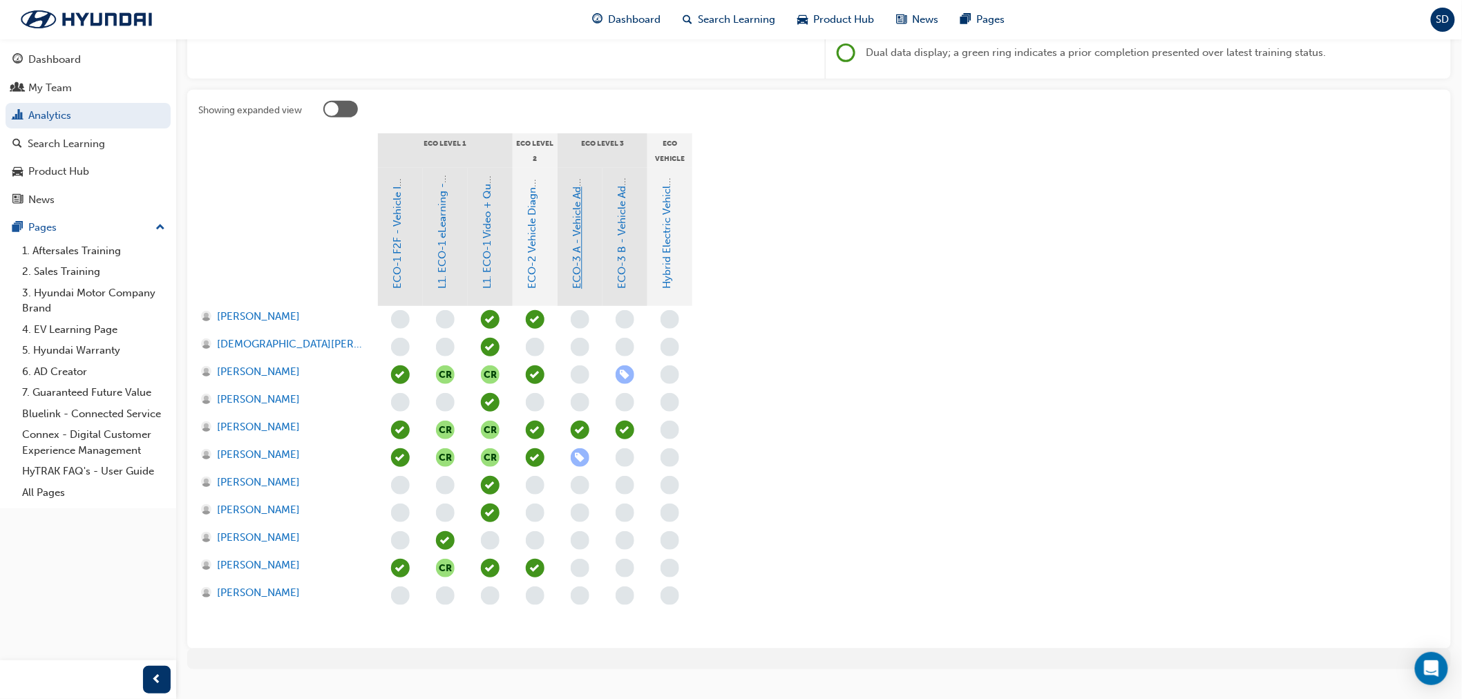
click at [572, 270] on link "ECO-3 A - Vehicle Advanced Diagnosis" at bounding box center [578, 196] width 12 height 187
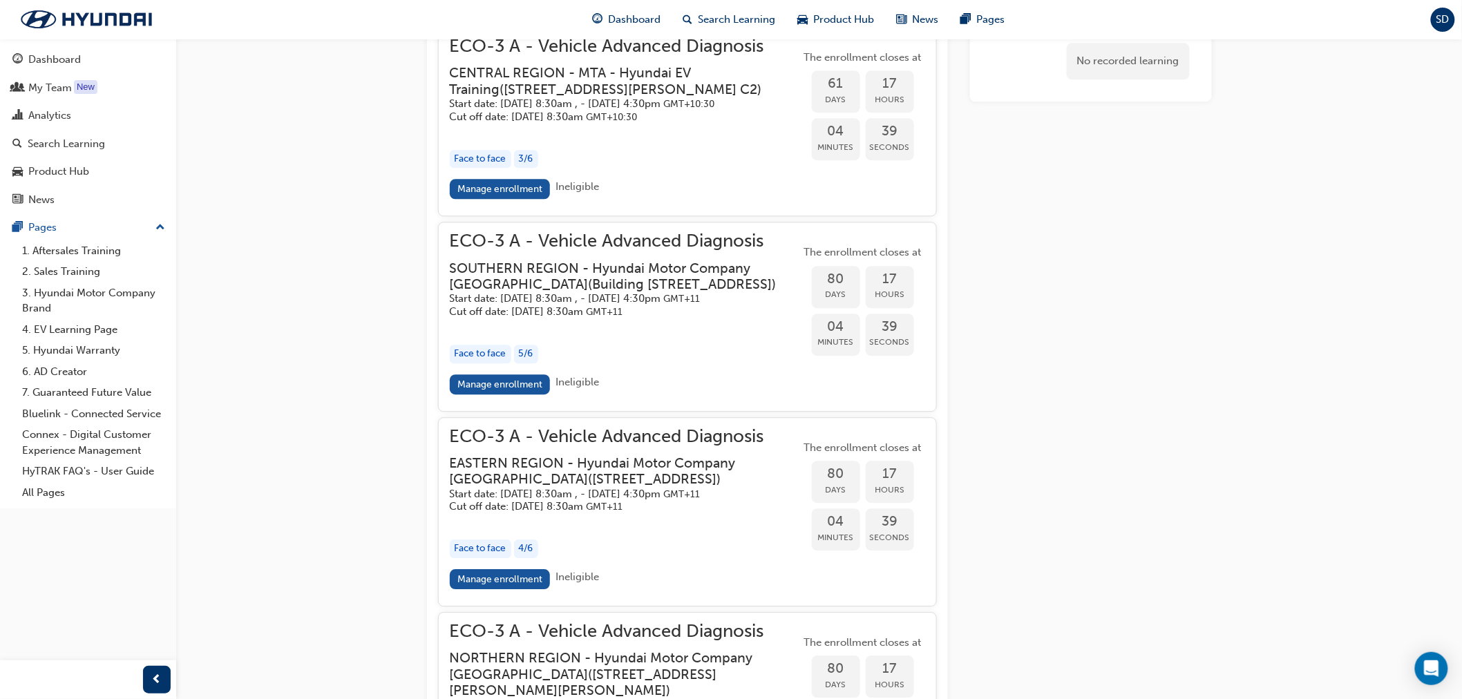
scroll to position [1413, 0]
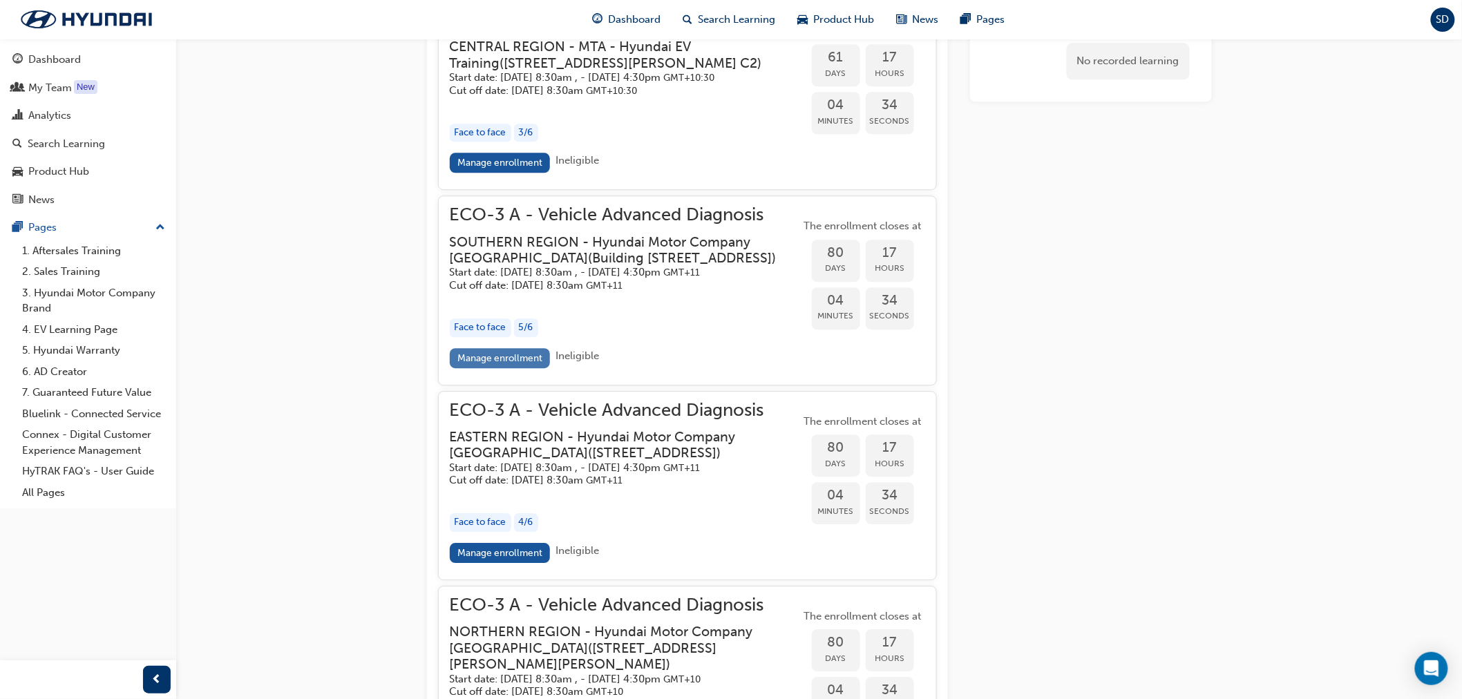
click at [529, 368] on link "Manage enrollment" at bounding box center [500, 358] width 101 height 20
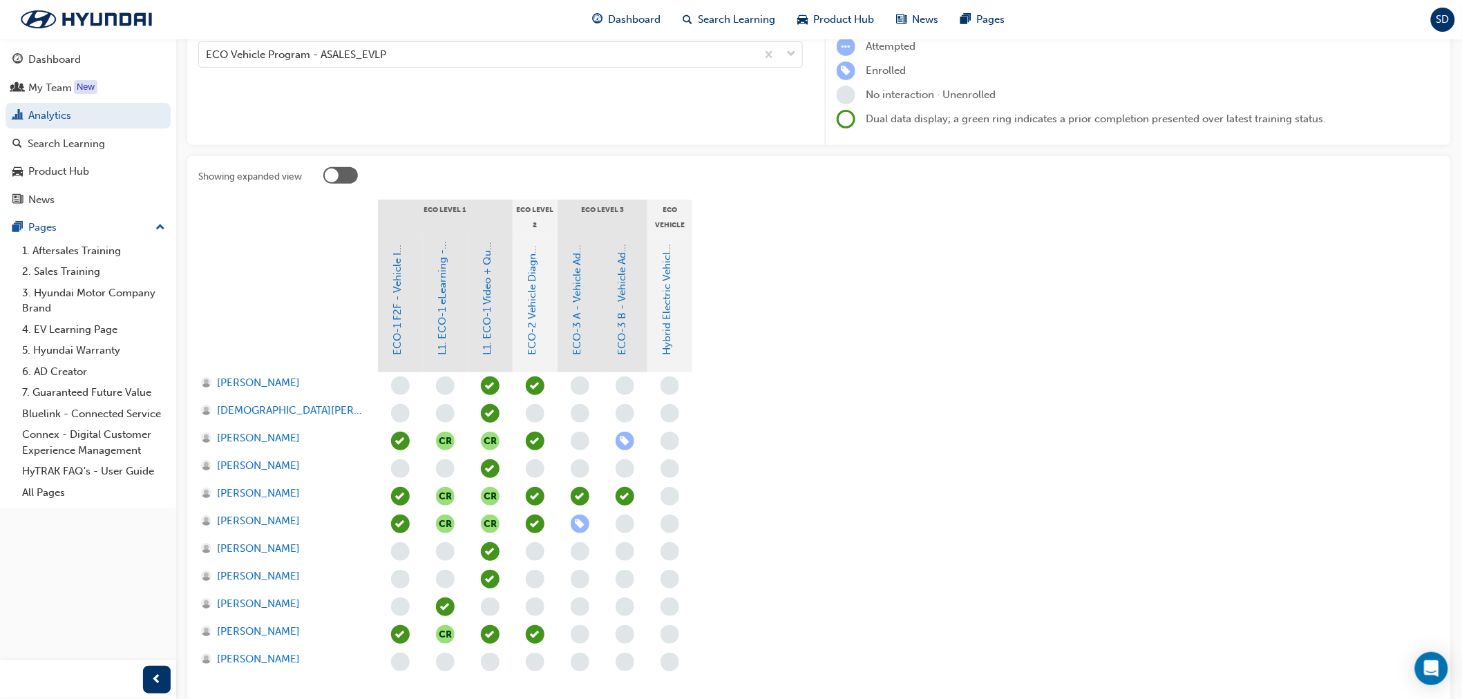
scroll to position [256, 0]
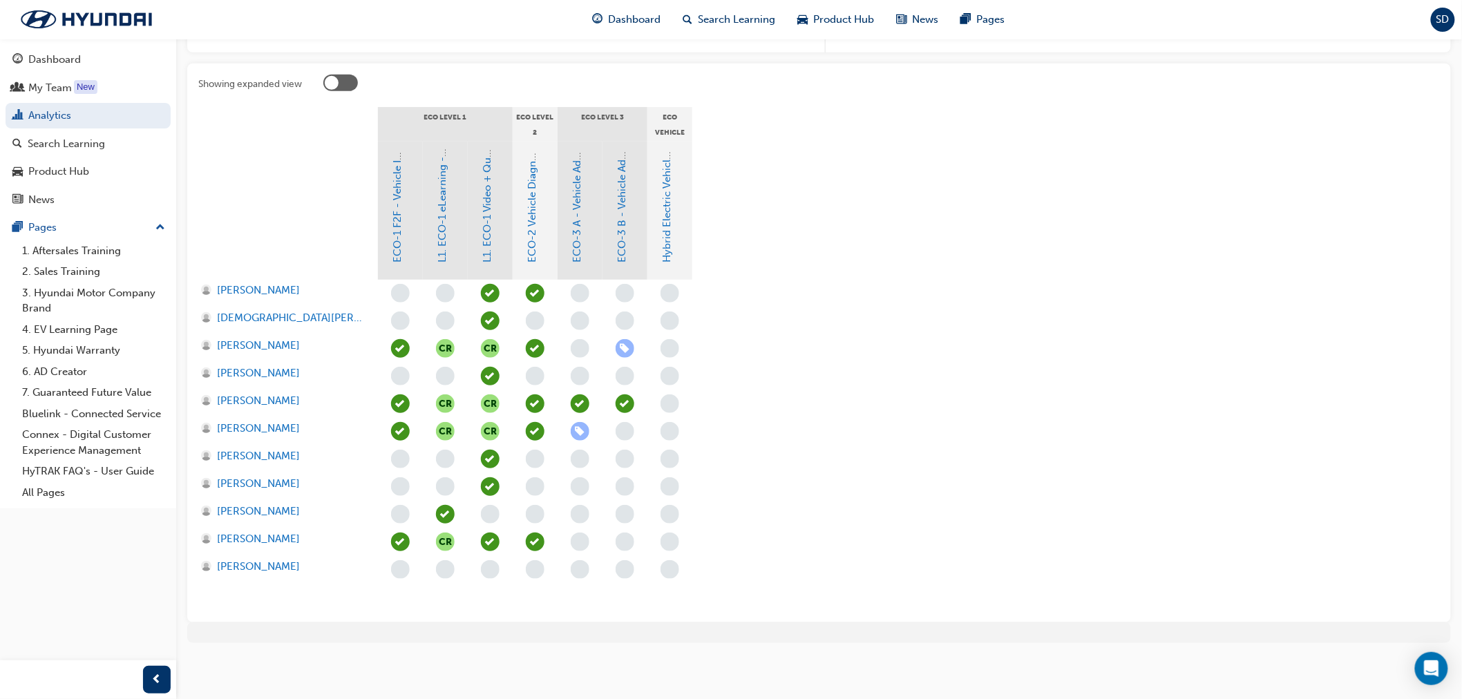
click at [346, 79] on div at bounding box center [340, 83] width 35 height 17
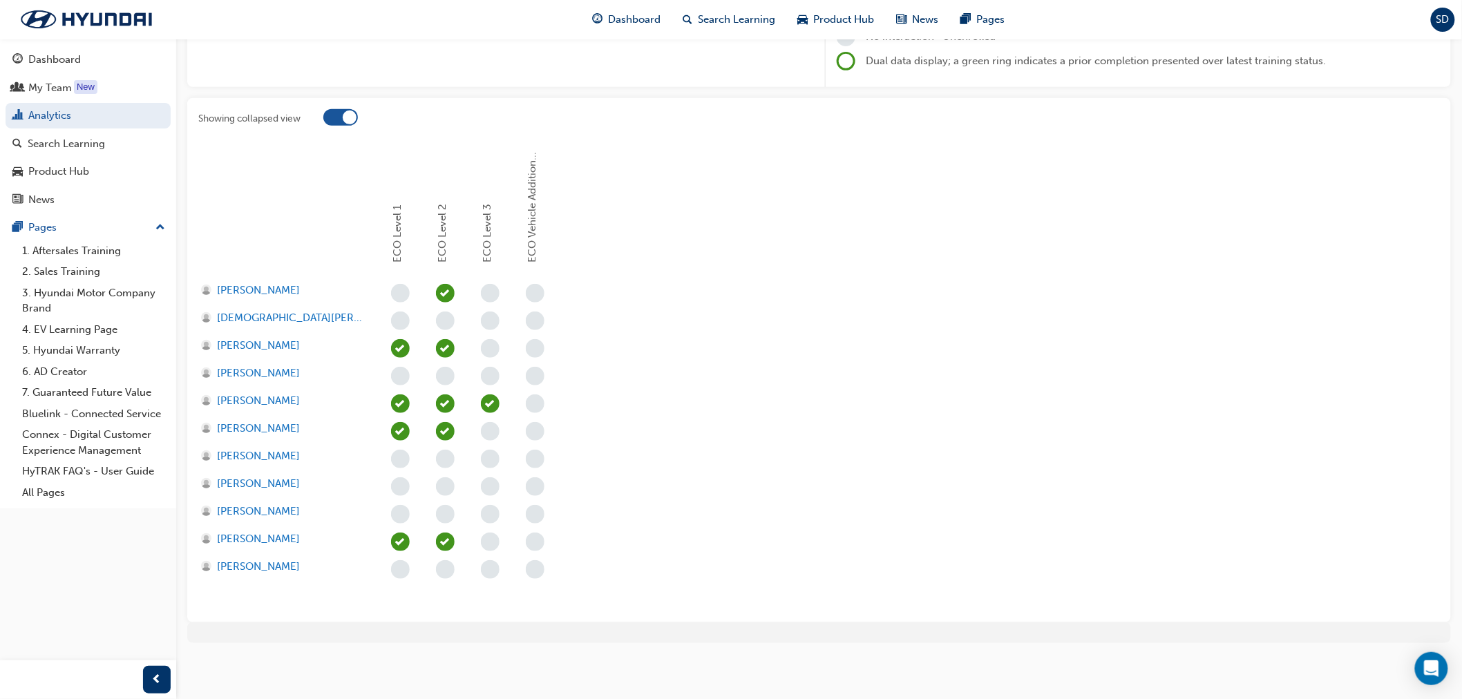
click at [337, 109] on div at bounding box center [340, 117] width 35 height 17
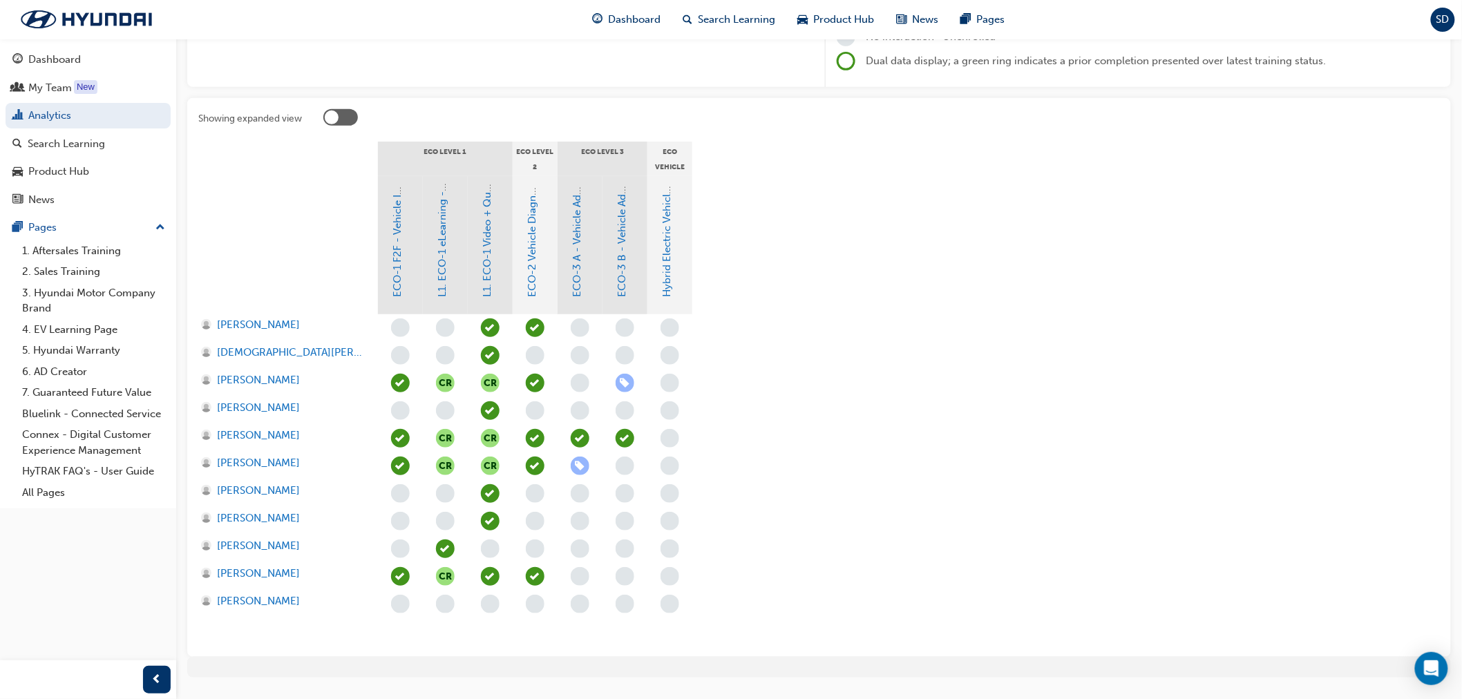
click at [336, 112] on div at bounding box center [332, 118] width 14 height 14
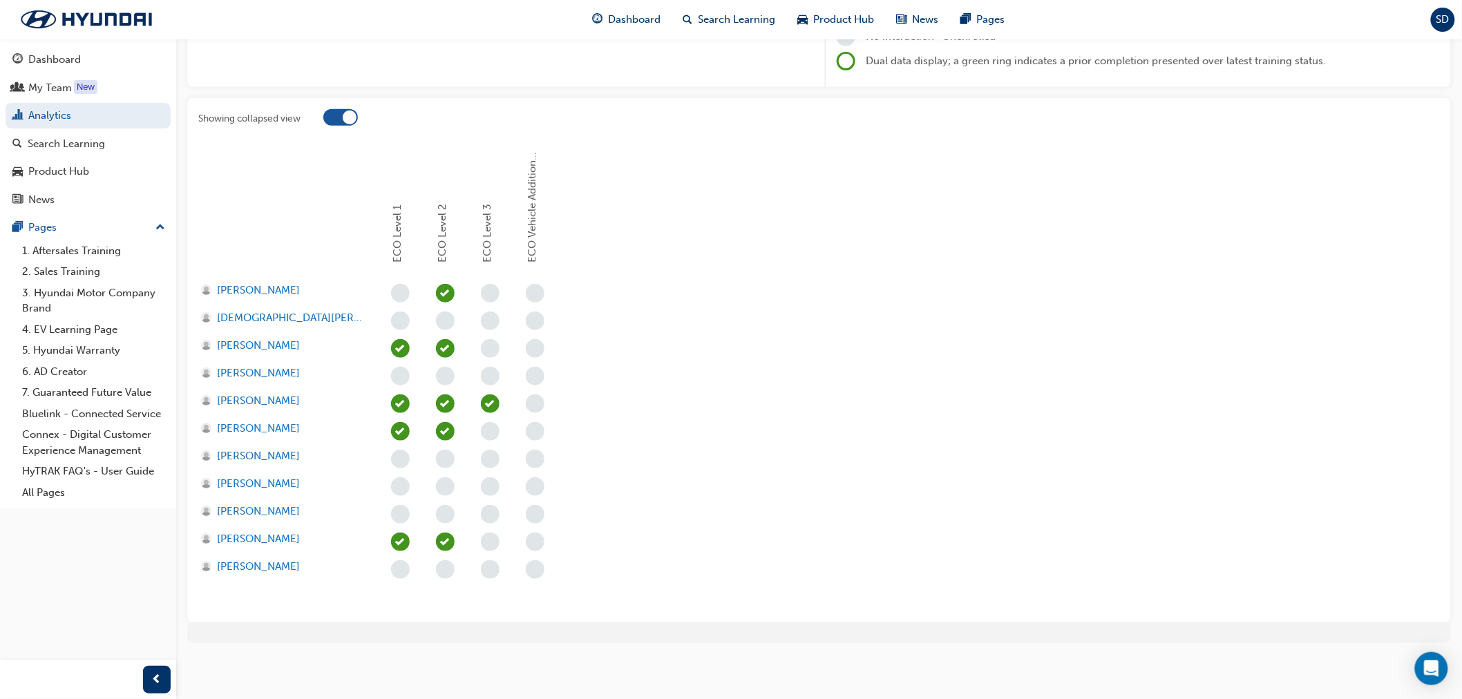
click at [337, 112] on div at bounding box center [340, 117] width 35 height 17
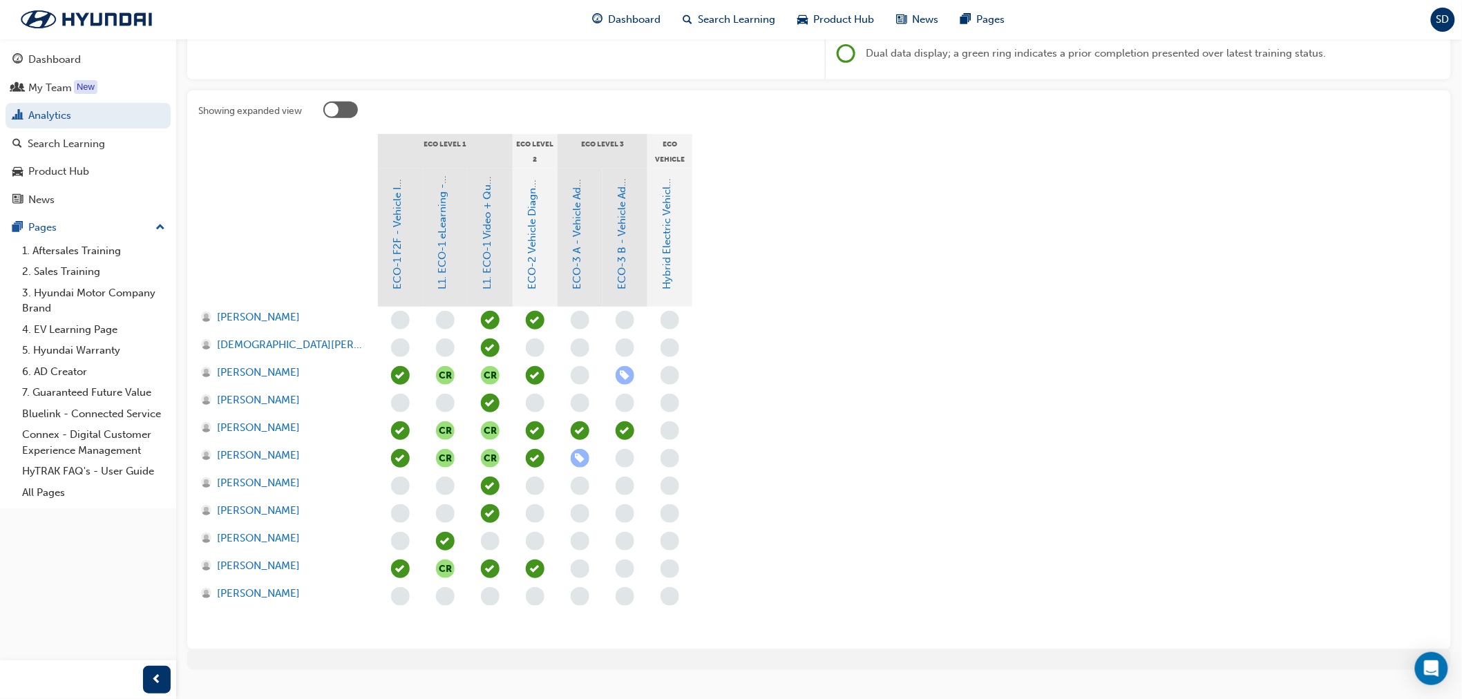
scroll to position [256, 0]
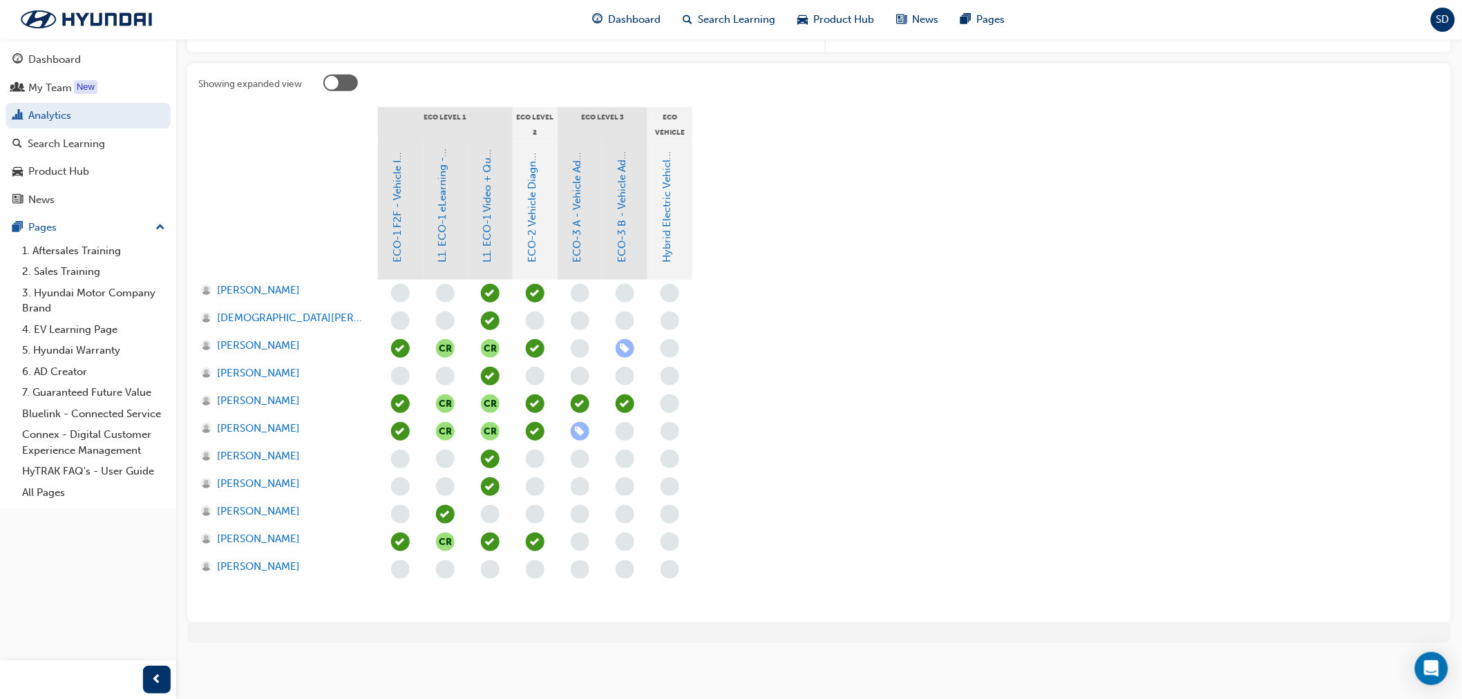
click at [962, 415] on section "ECO Level 1 ECO Level 2 ECO Level 3 ECO Vehicle Additional Learning ECO-1 F2F -…" at bounding box center [819, 359] width 1242 height 505
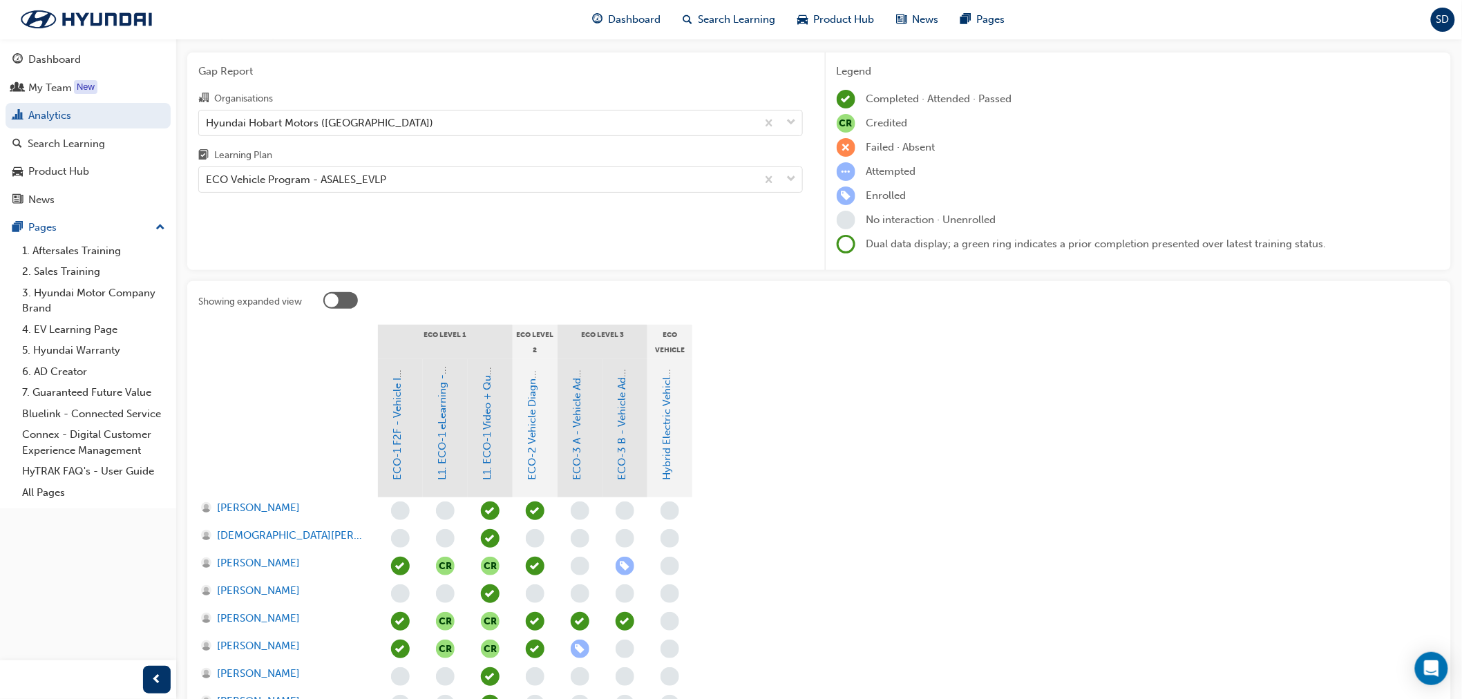
scroll to position [0, 0]
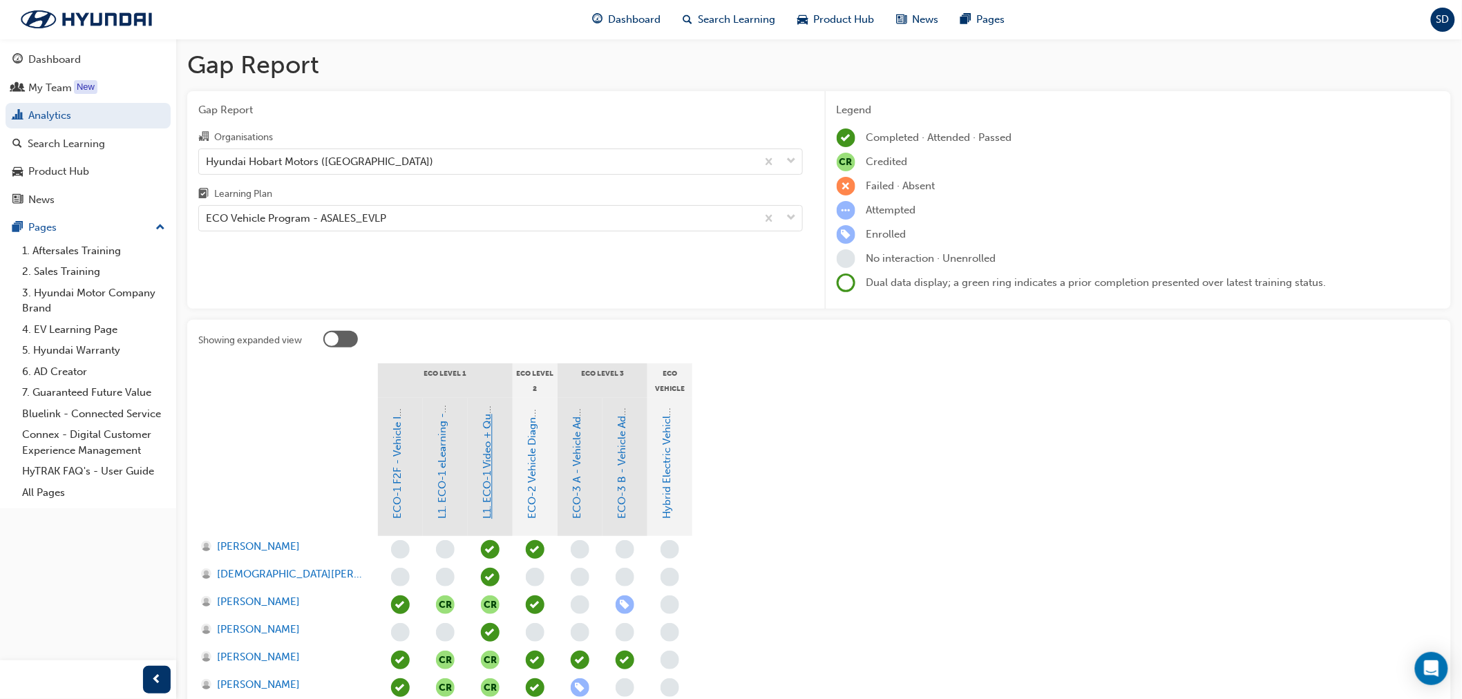
click at [484, 452] on link "L1. ECO-1 Video + Quiz - Vehicle Introduction, Safety and General Maintenance" at bounding box center [488, 330] width 12 height 380
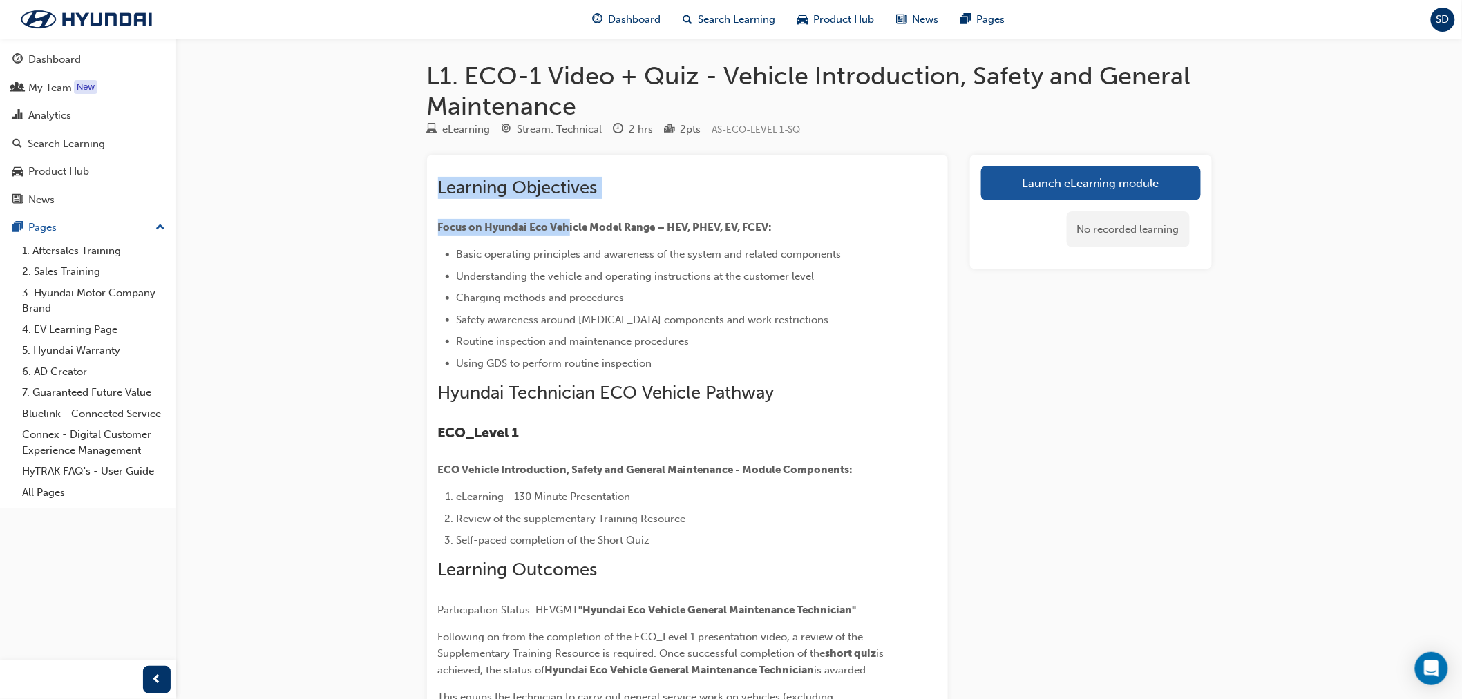
drag, startPoint x: 441, startPoint y: 188, endPoint x: 568, endPoint y: 221, distance: 131.4
click at [568, 221] on div "Learning Objectives Focus on Hyundai Eco Vehicle Model Range – HEV, PHEV, EV, F…" at bounding box center [662, 528] width 449 height 702
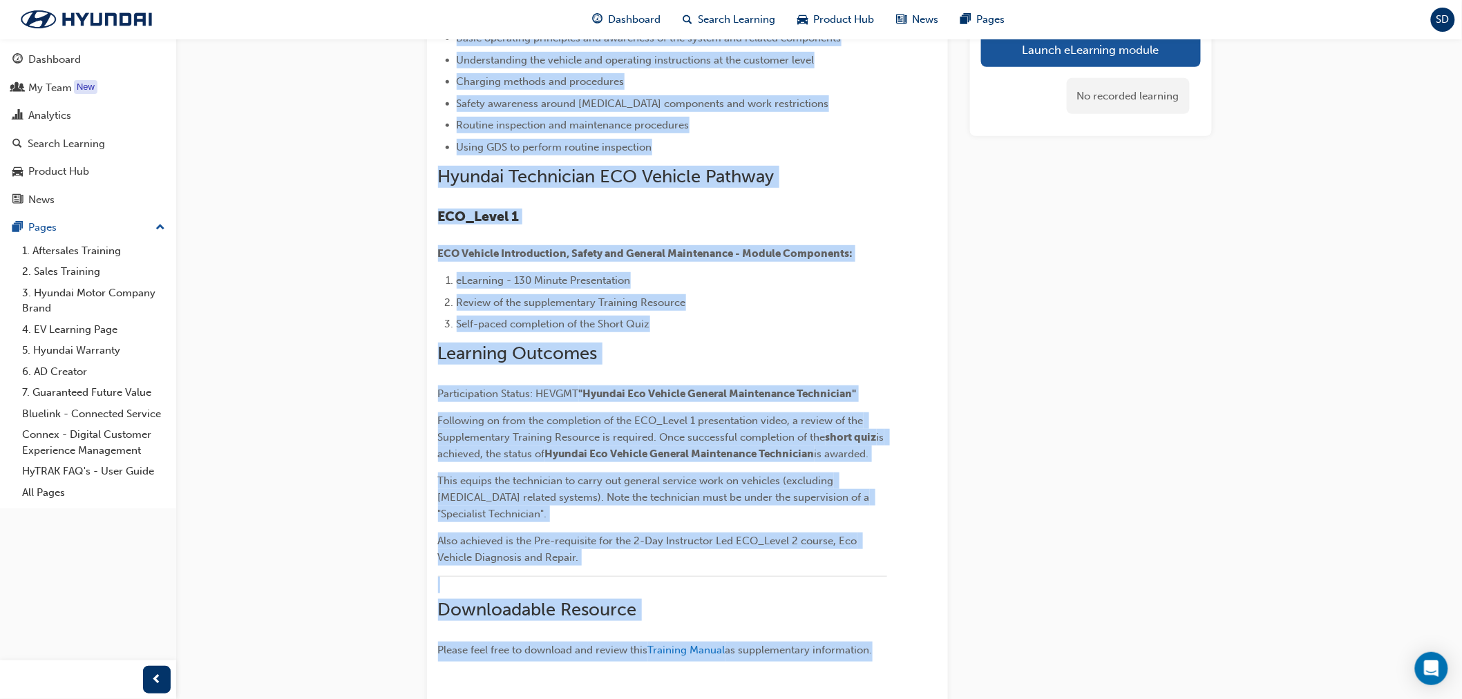
scroll to position [313, 0]
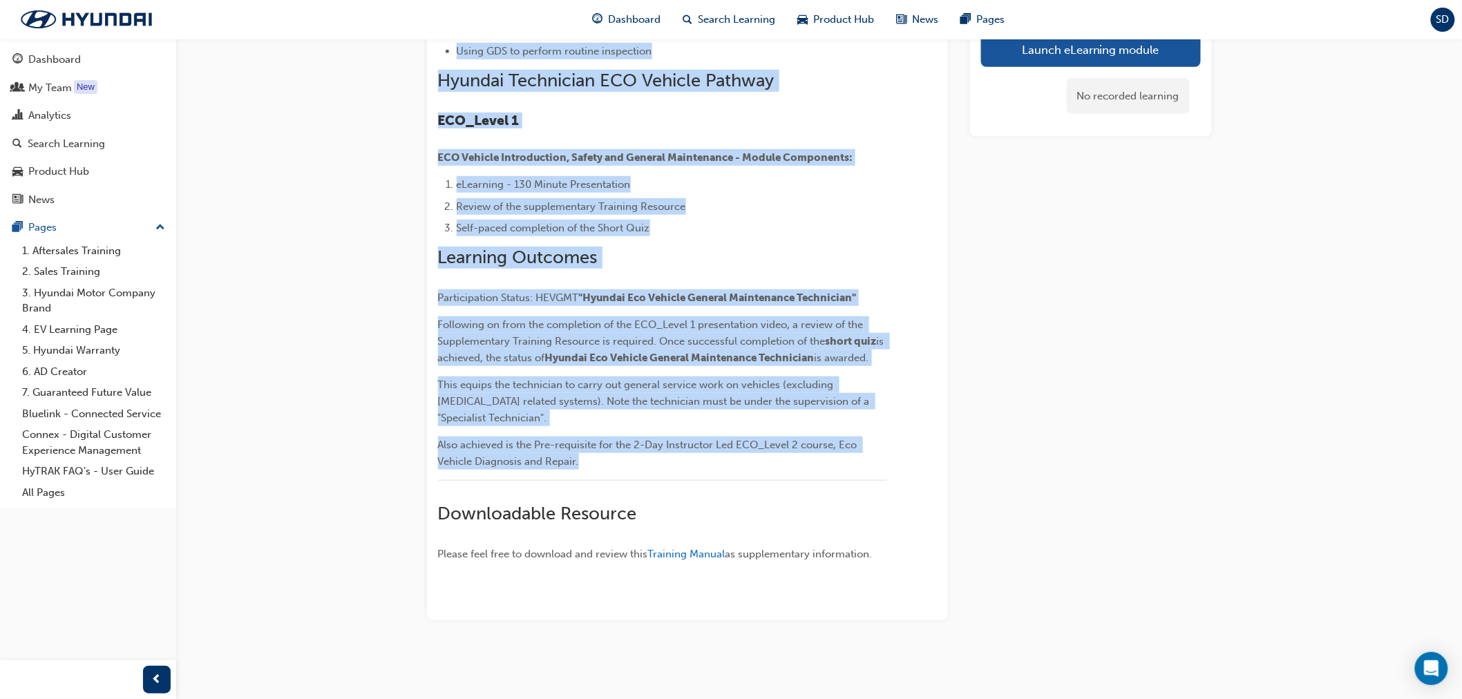
drag, startPoint x: 430, startPoint y: 76, endPoint x: 784, endPoint y: 460, distance: 522.9
click at [784, 460] on div "L1. ECO-1 Video + Quiz - Vehicle Introduction, Safety and General Maintenance e…" at bounding box center [819, 206] width 829 height 916
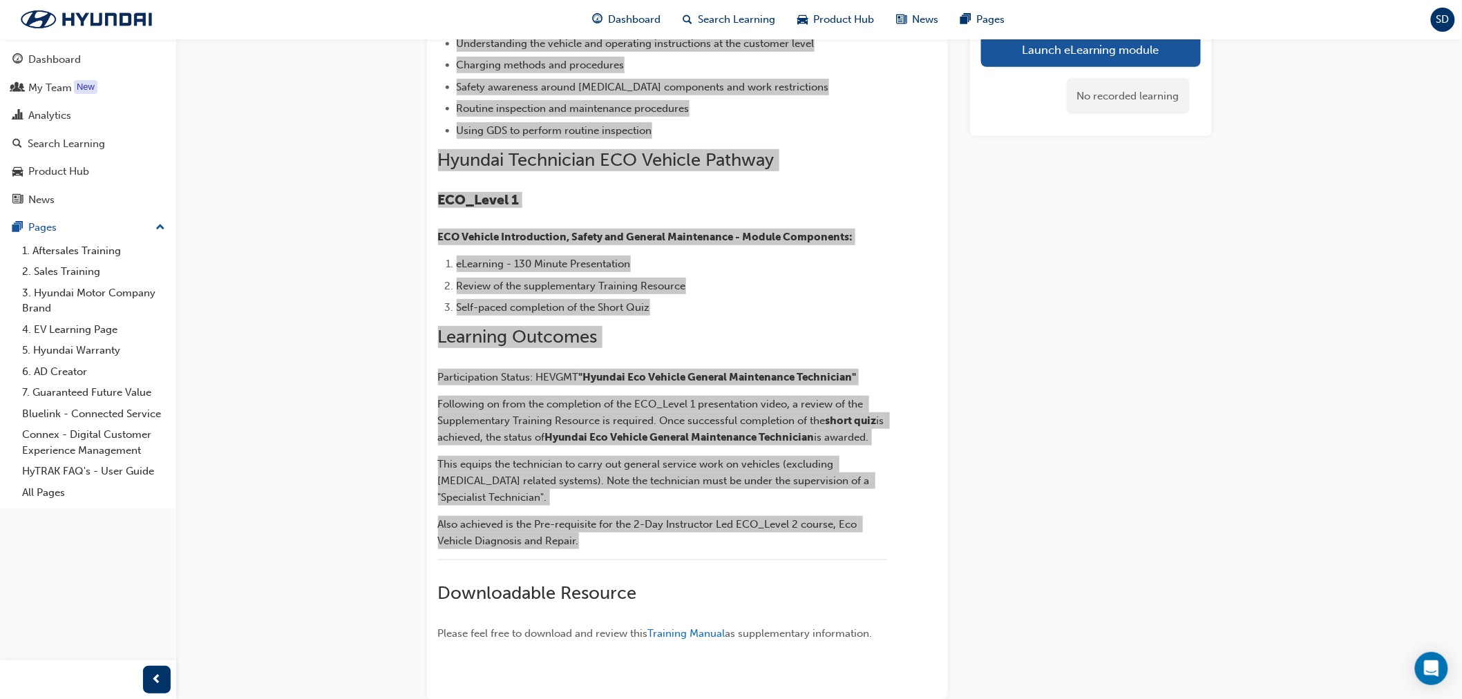
scroll to position [160, 0]
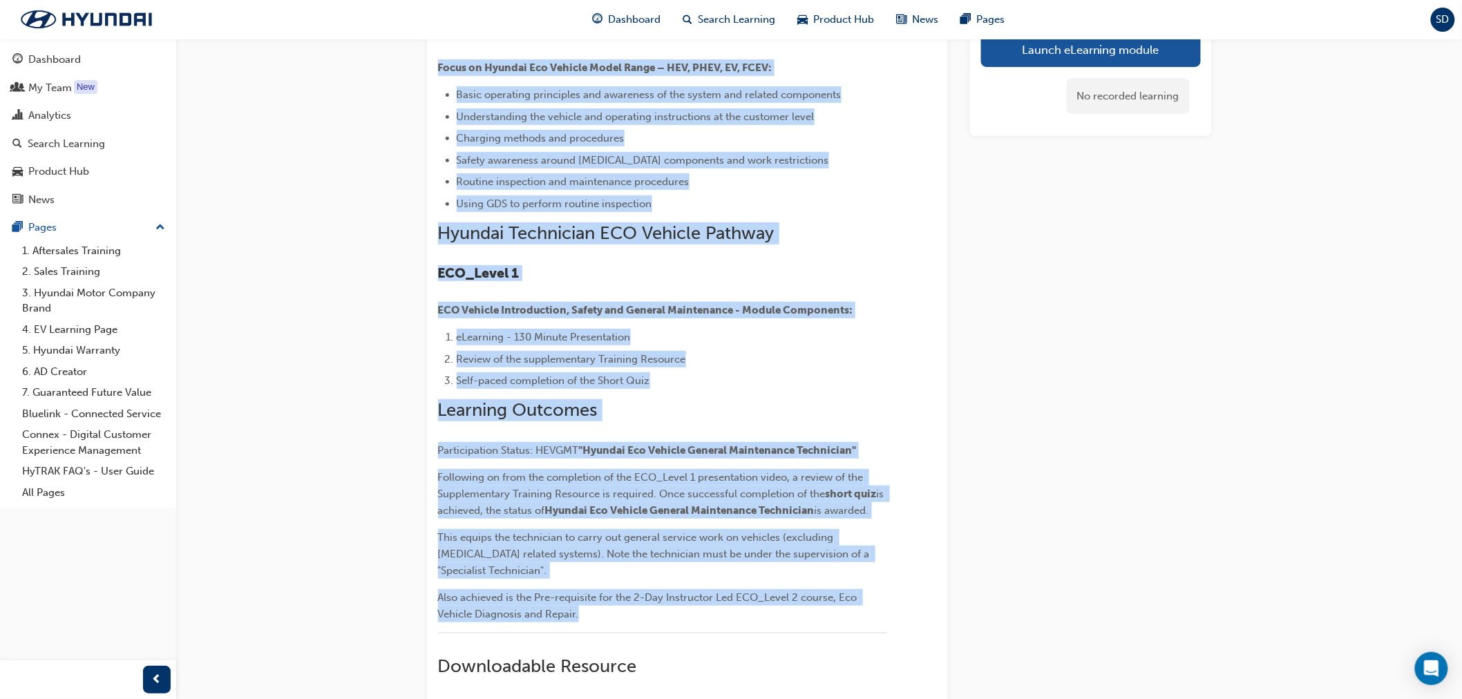
copy div "L0. IPS-7 Dolor + Sita - Consect Adipiscingel, Seddoe tem Incidid Utlaboreetd m…"
